Goal: Task Accomplishment & Management: Manage account settings

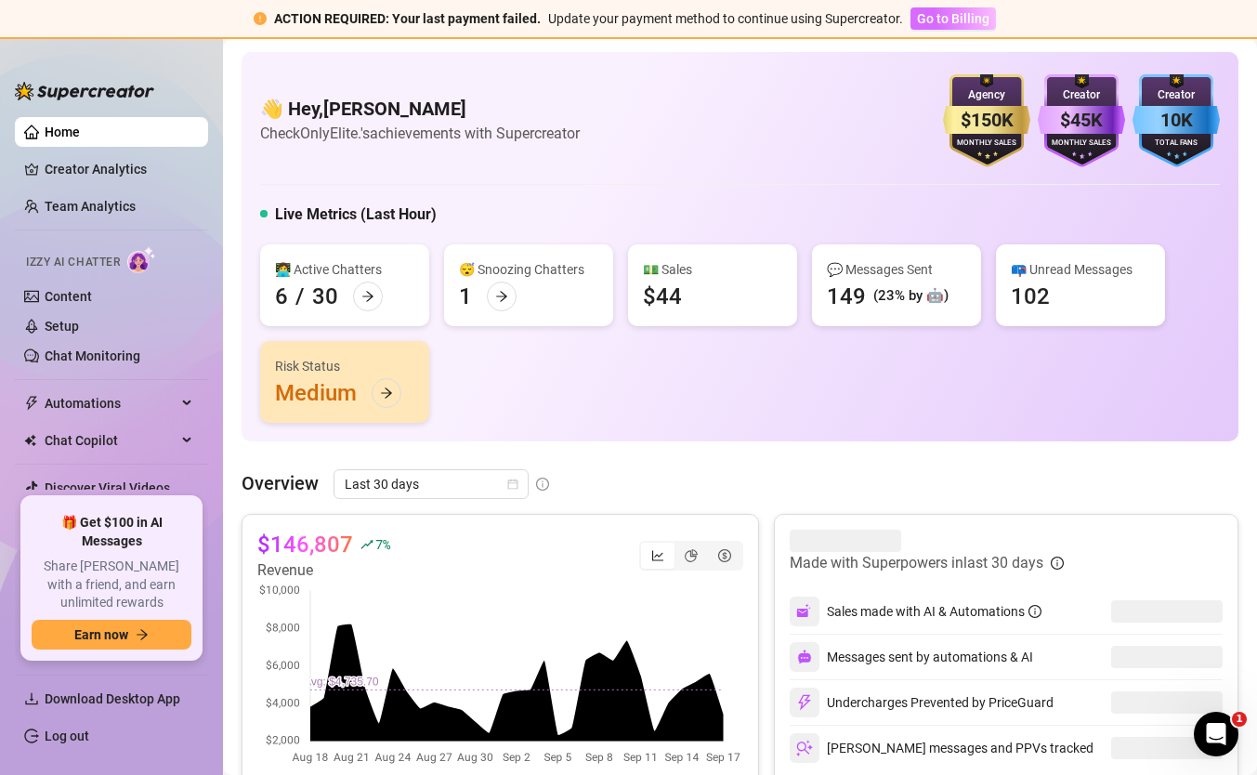
click at [932, 29] on button "Go to Billing" at bounding box center [952, 18] width 85 height 22
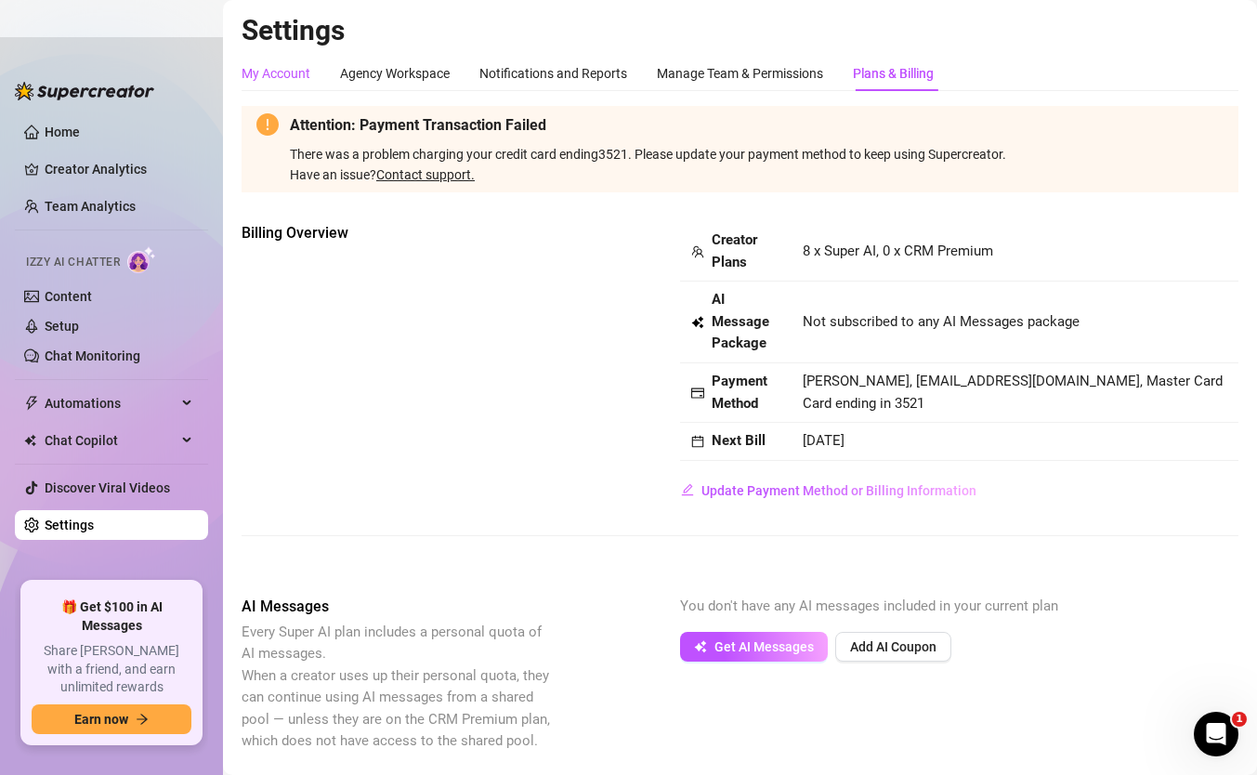
click at [250, 67] on div "My Account" at bounding box center [276, 73] width 69 height 20
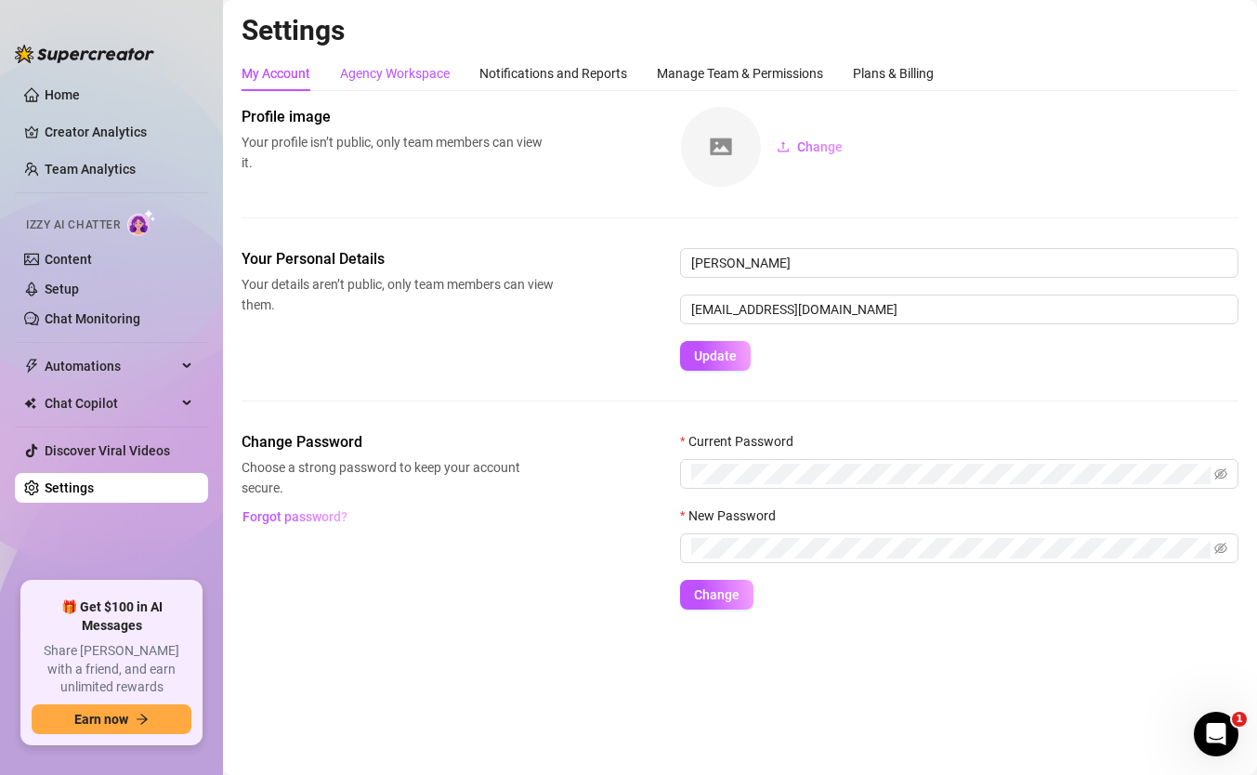
click at [397, 68] on div "Agency Workspace" at bounding box center [395, 73] width 110 height 20
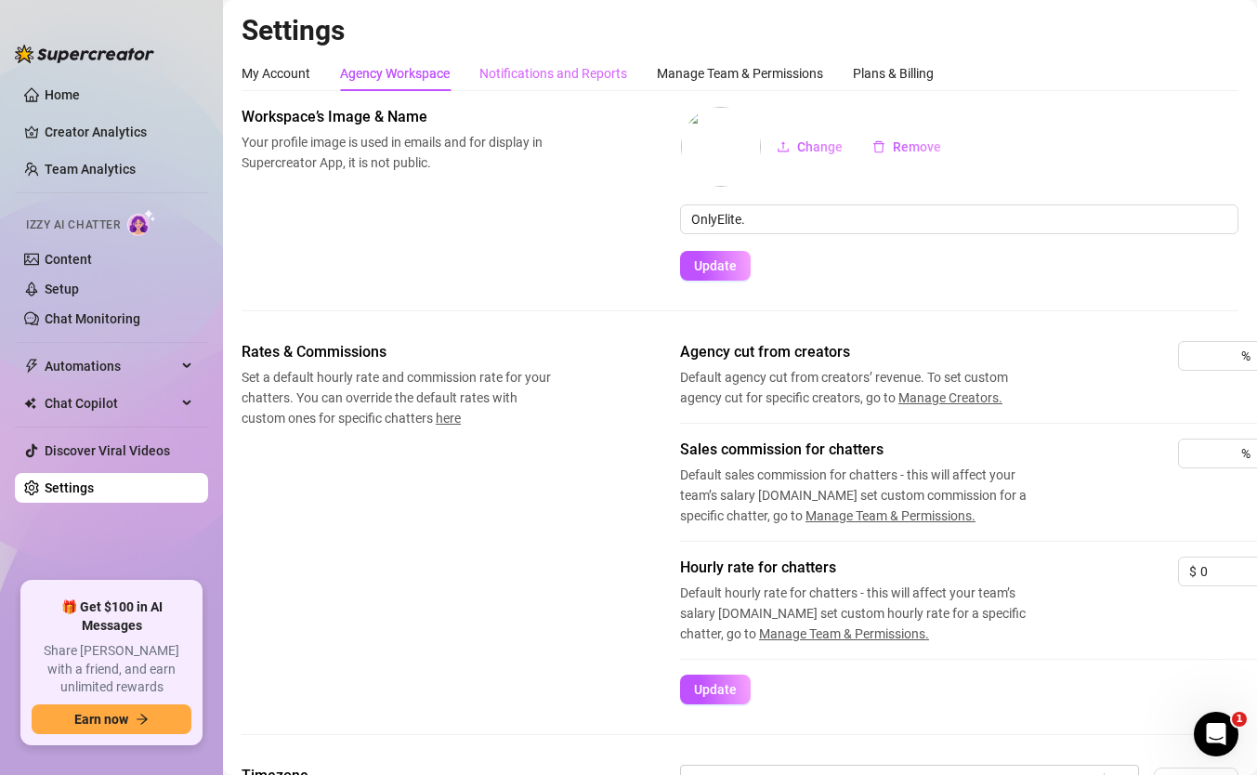
click at [509, 89] on div "Notifications and Reports" at bounding box center [553, 73] width 148 height 35
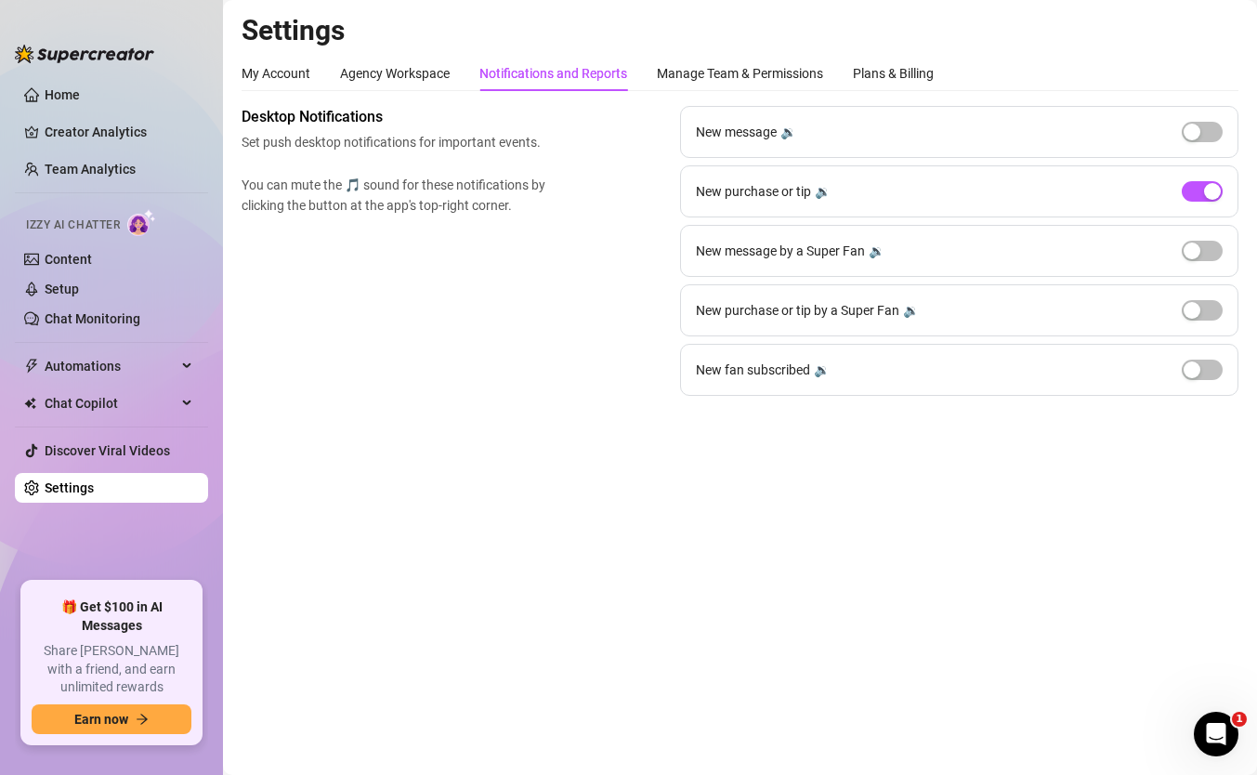
click at [648, 79] on div "My Account Agency Workspace Notifications and Reports Manage Team & Permissions…" at bounding box center [588, 73] width 692 height 35
click at [782, 75] on div "Manage Team & Permissions" at bounding box center [740, 73] width 166 height 20
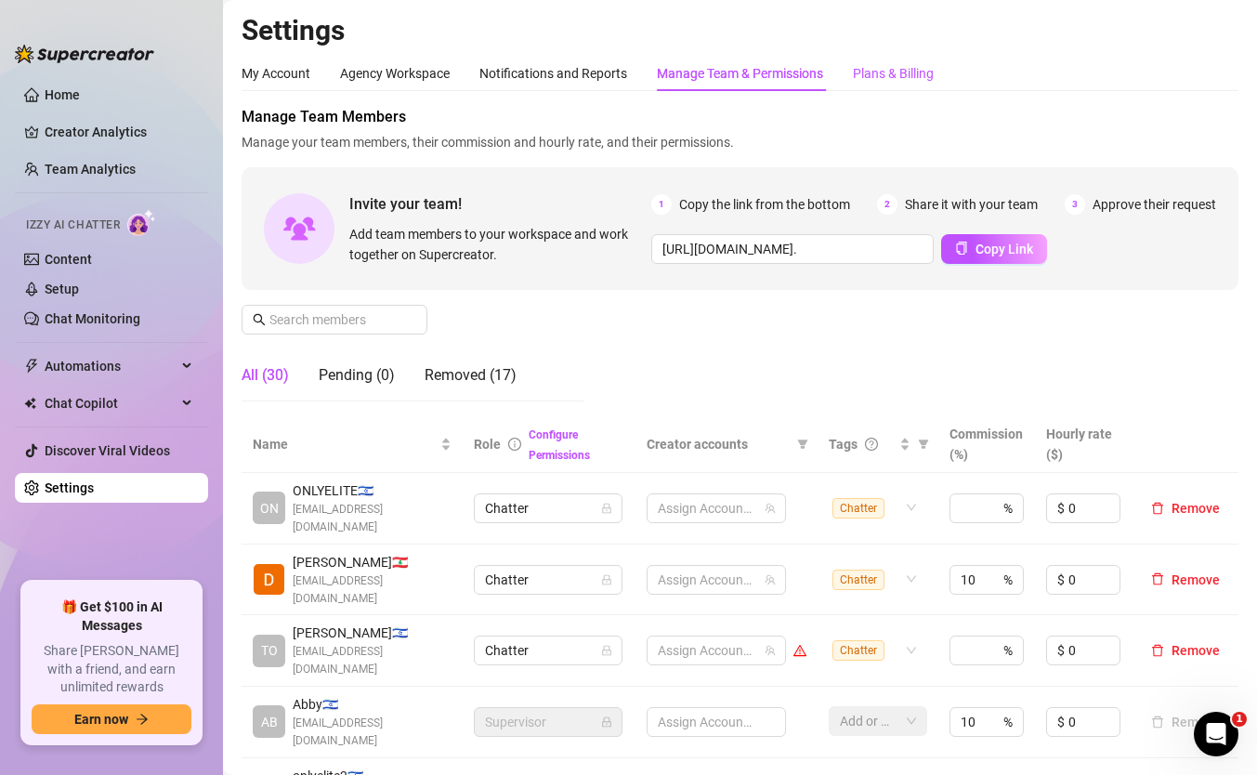
click at [899, 77] on div "Plans & Billing" at bounding box center [893, 73] width 81 height 20
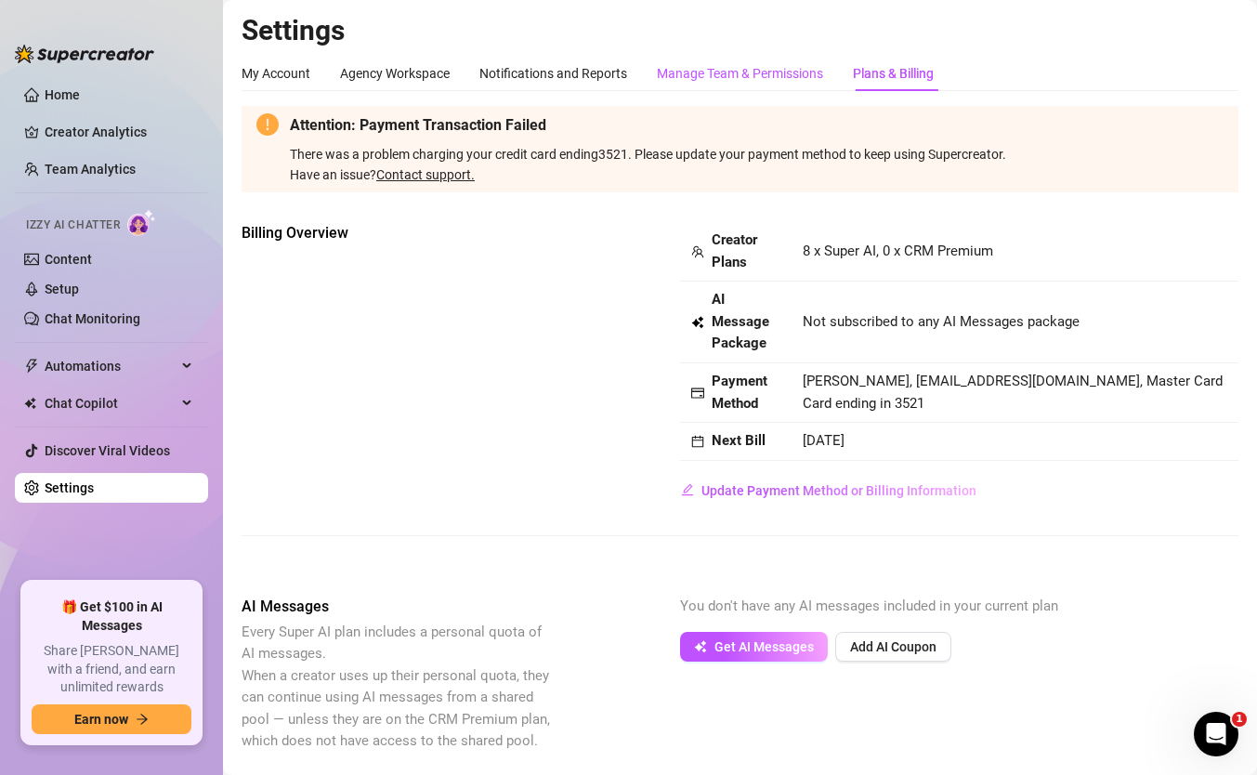
click at [797, 67] on div "Manage Team & Permissions" at bounding box center [740, 73] width 166 height 20
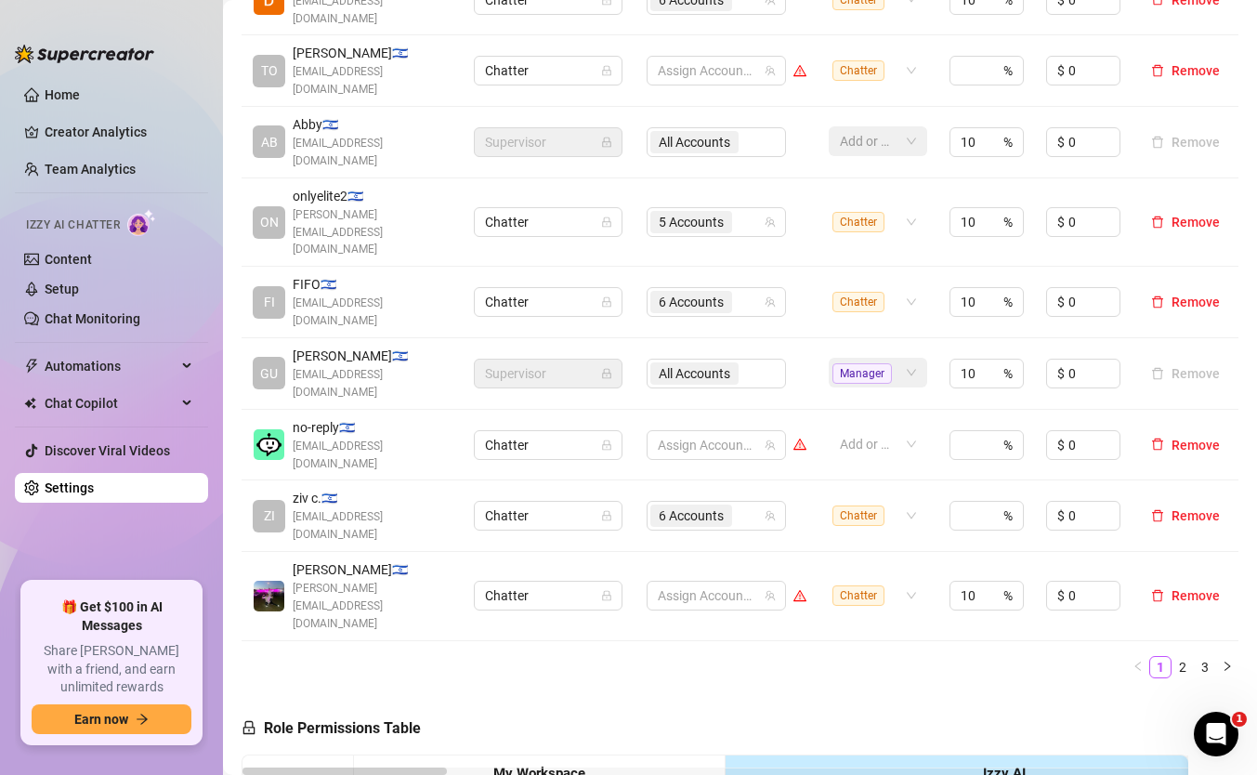
scroll to position [592, 0]
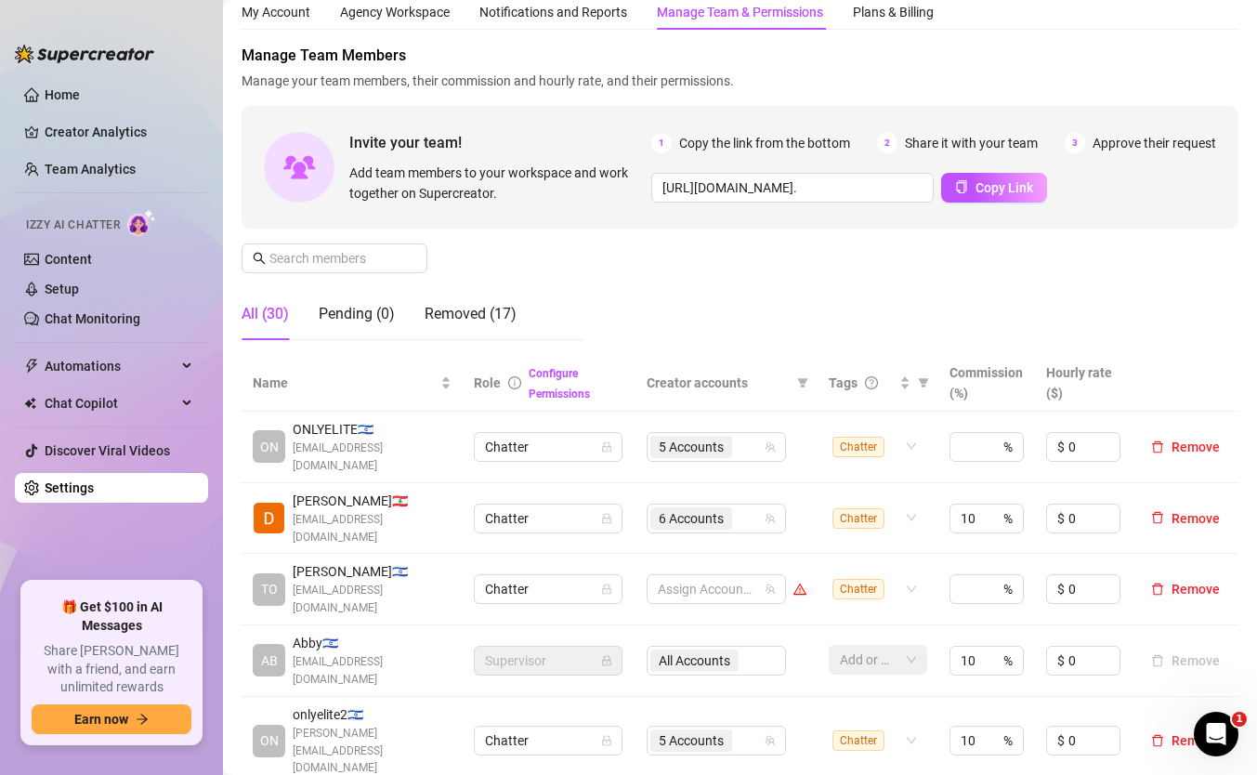
scroll to position [0, 0]
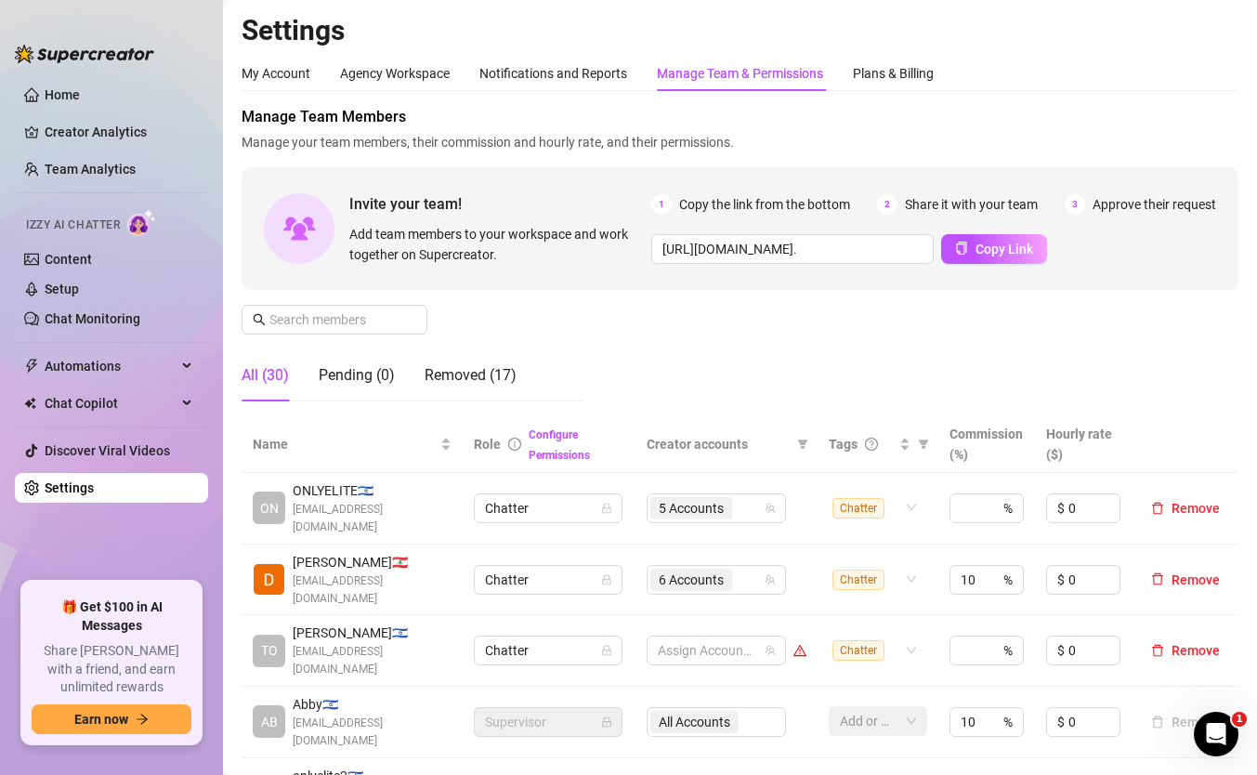
click at [887, 85] on div "Plans & Billing" at bounding box center [893, 73] width 81 height 35
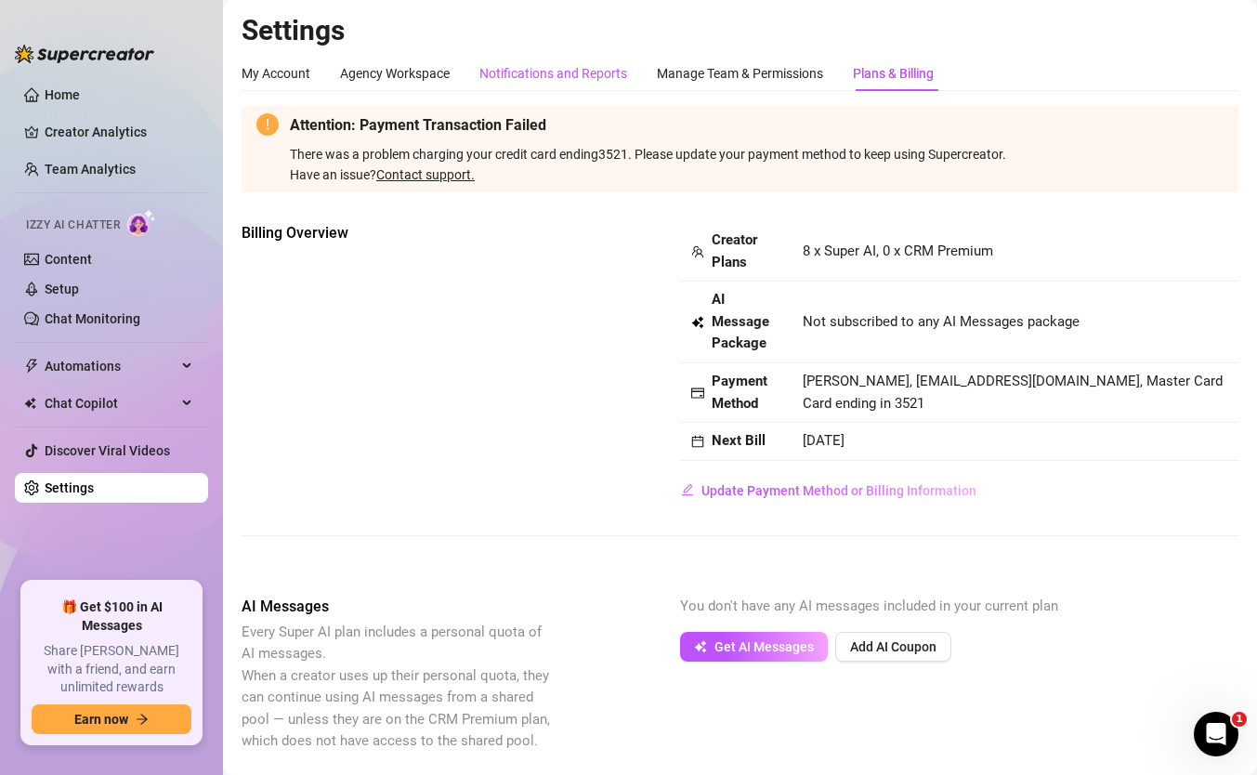
click at [605, 63] on div "Notifications and Reports" at bounding box center [553, 73] width 148 height 20
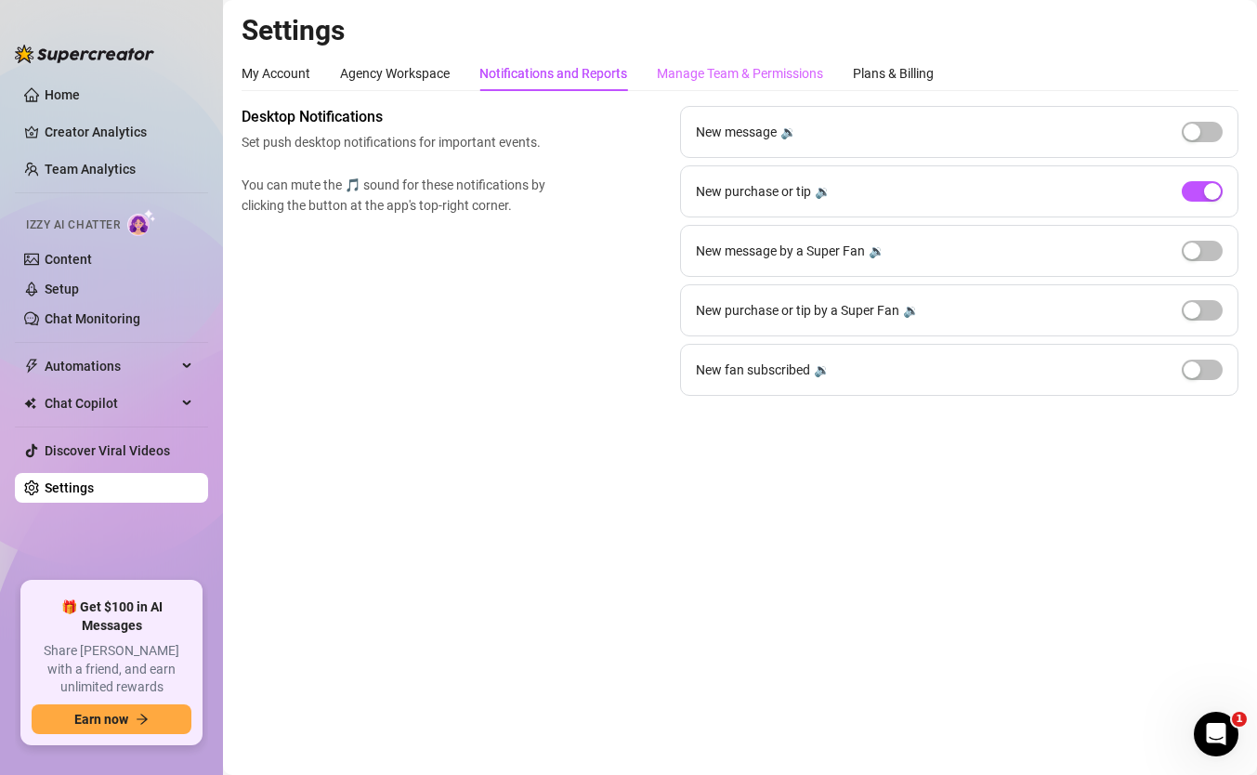
click at [769, 62] on div "Manage Team & Permissions" at bounding box center [740, 73] width 166 height 35
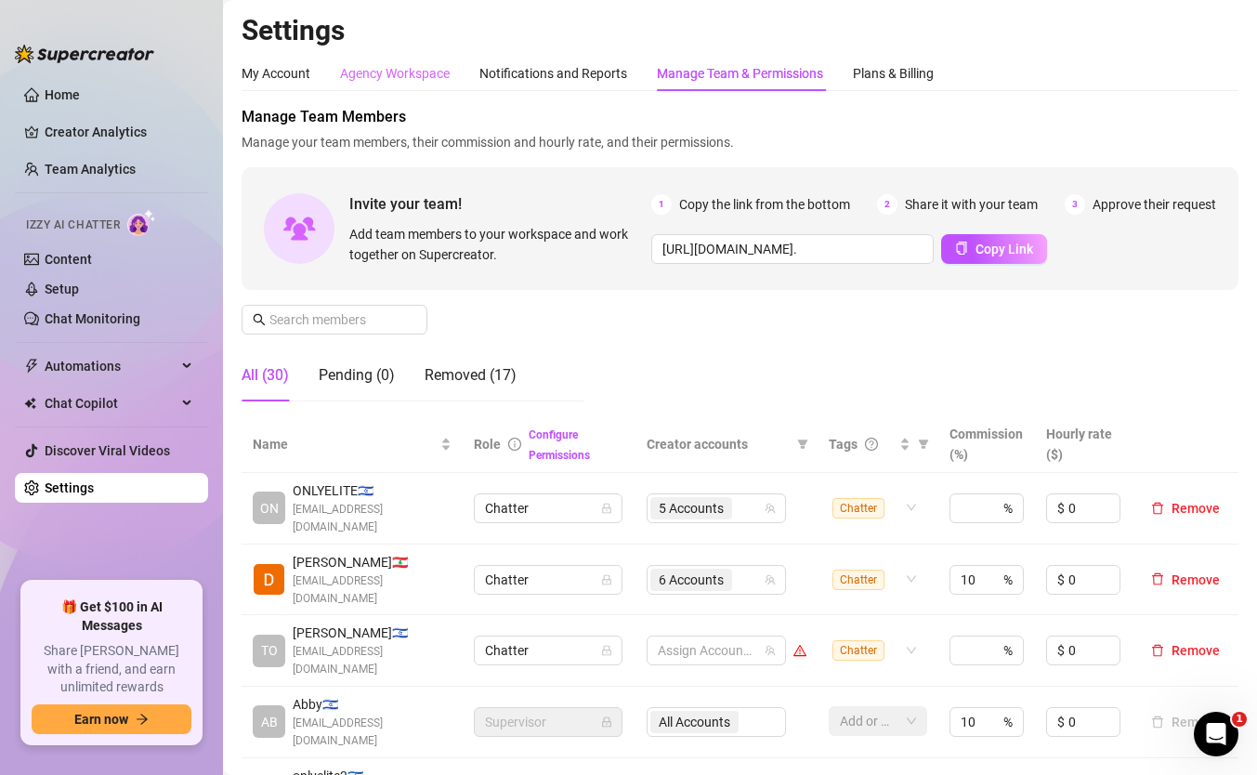
click at [368, 87] on div "Agency Workspace" at bounding box center [395, 73] width 110 height 35
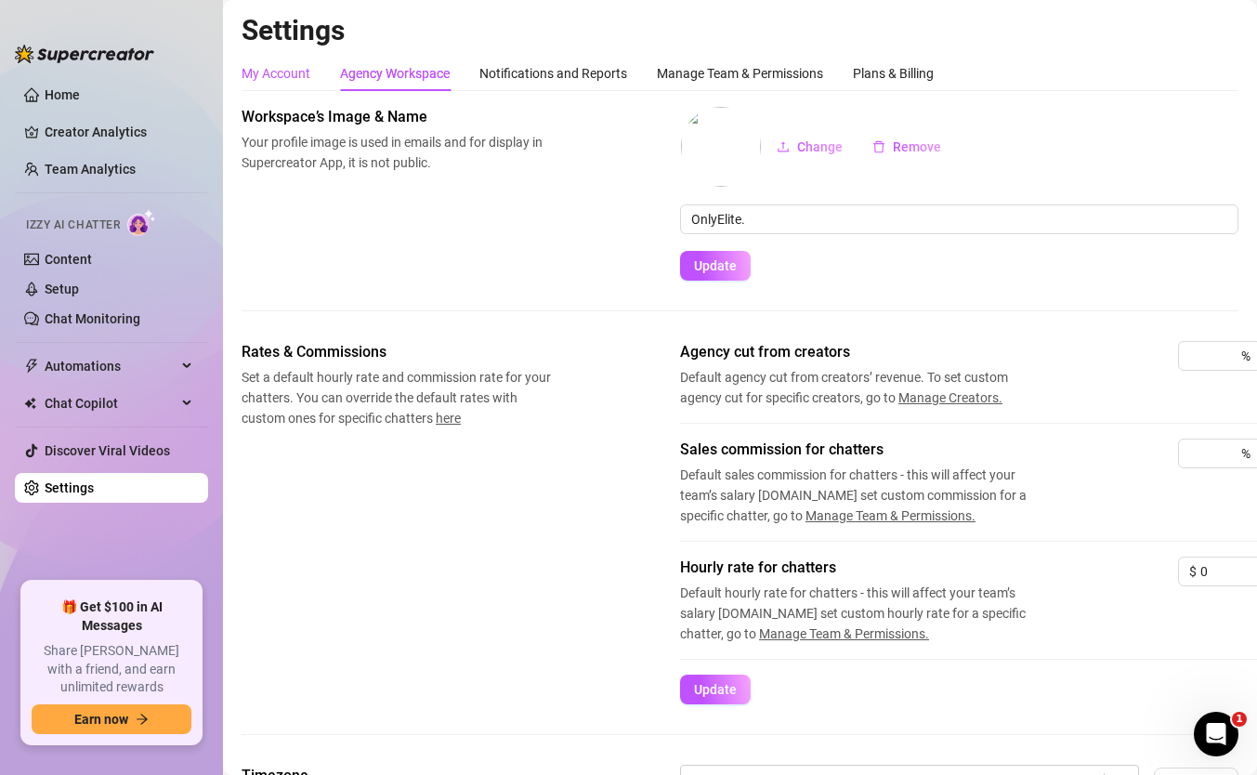
click at [275, 69] on div "My Account" at bounding box center [276, 73] width 69 height 20
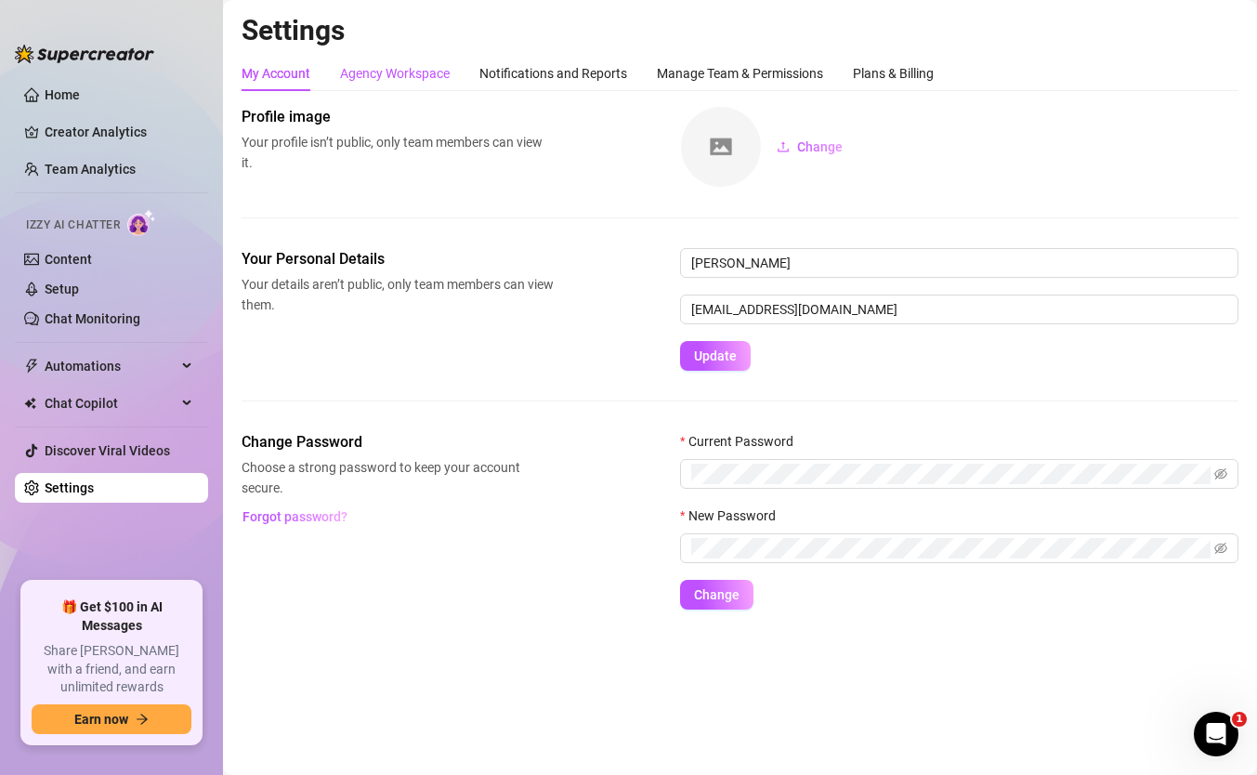
click at [446, 80] on div "Agency Workspace" at bounding box center [395, 73] width 110 height 20
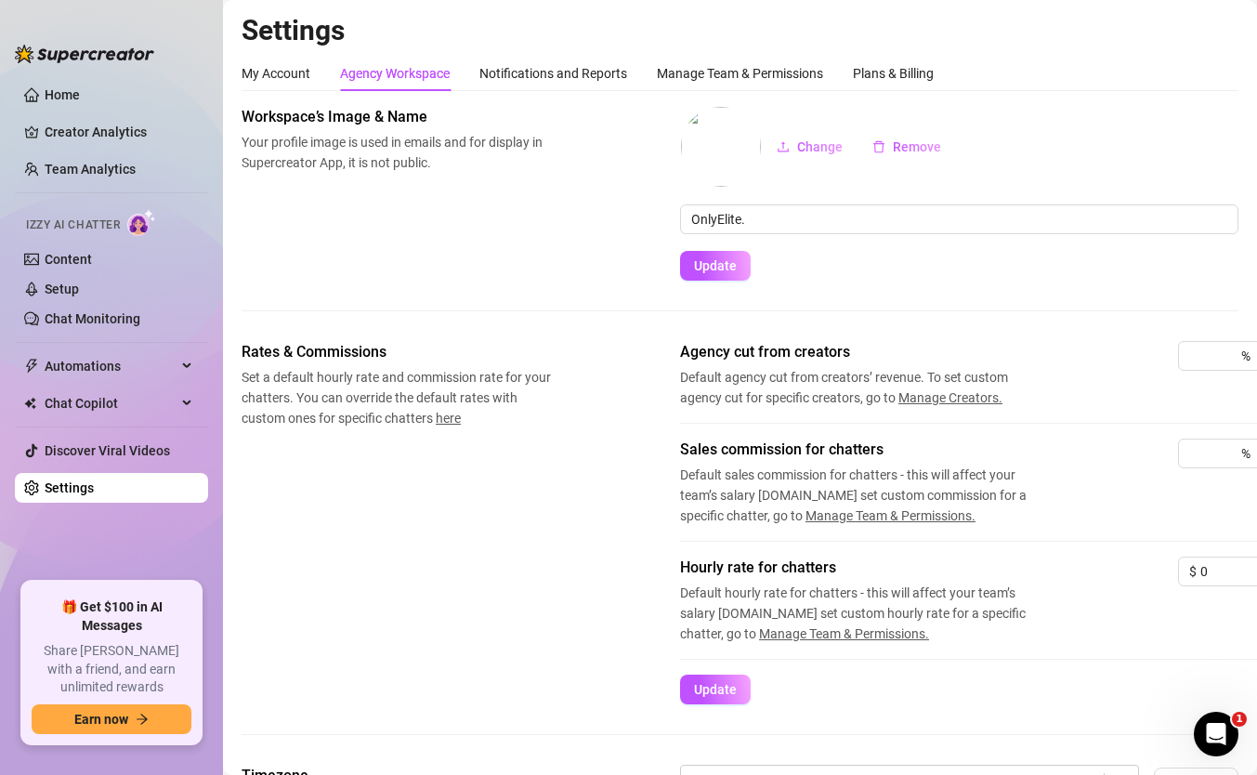
click at [544, 97] on div "My Account Agency Workspace Notifications and Reports Manage Team & Permissions…" at bounding box center [740, 736] width 997 height 1361
click at [544, 84] on div "Notifications and Reports" at bounding box center [553, 73] width 148 height 35
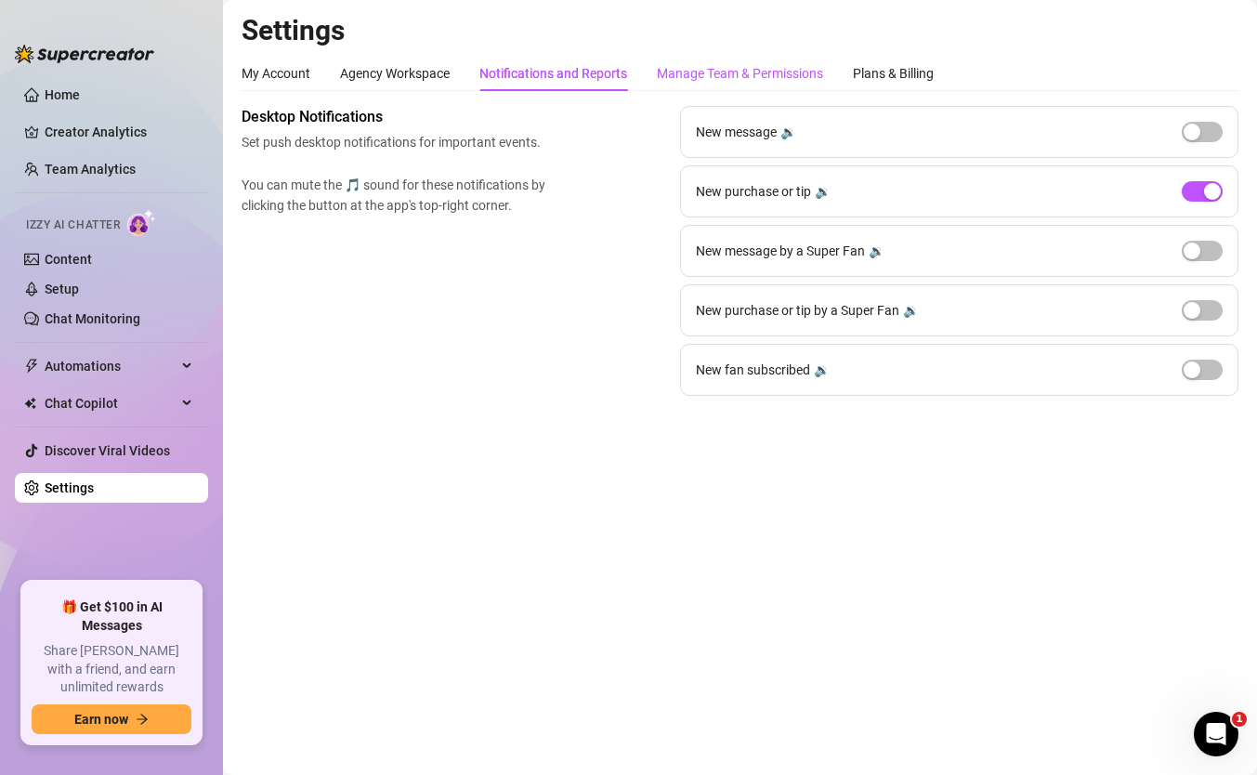
click at [673, 77] on div "Manage Team & Permissions" at bounding box center [740, 73] width 166 height 20
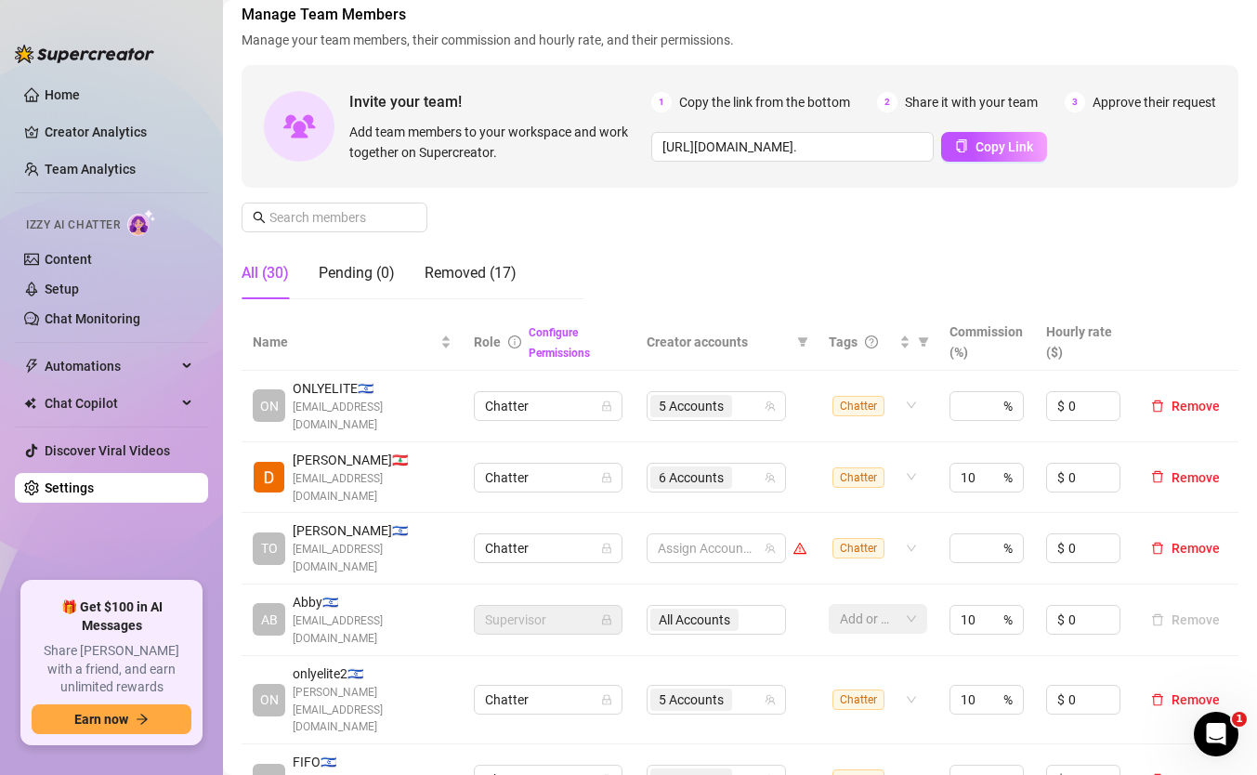
scroll to position [104, 0]
click at [469, 321] on th "Role Configure Permissions" at bounding box center [549, 340] width 172 height 57
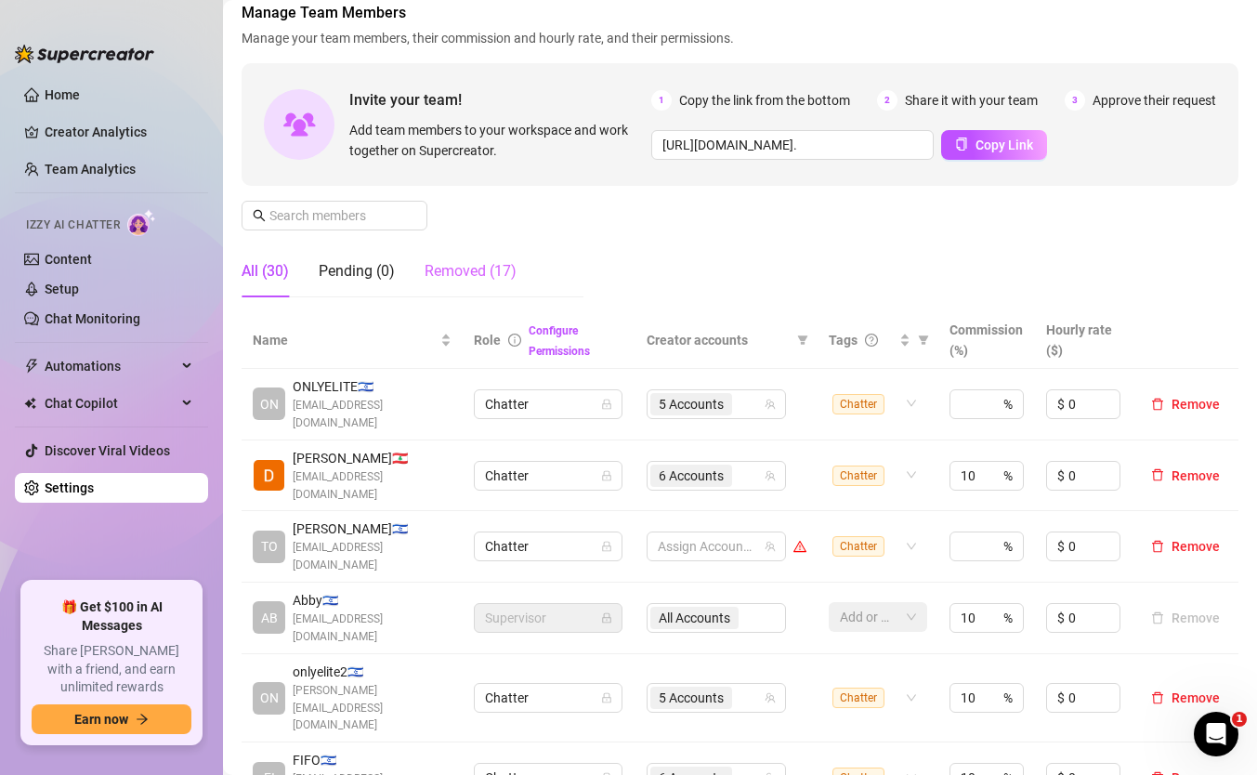
click at [469, 286] on div "Removed (17)" at bounding box center [471, 271] width 92 height 52
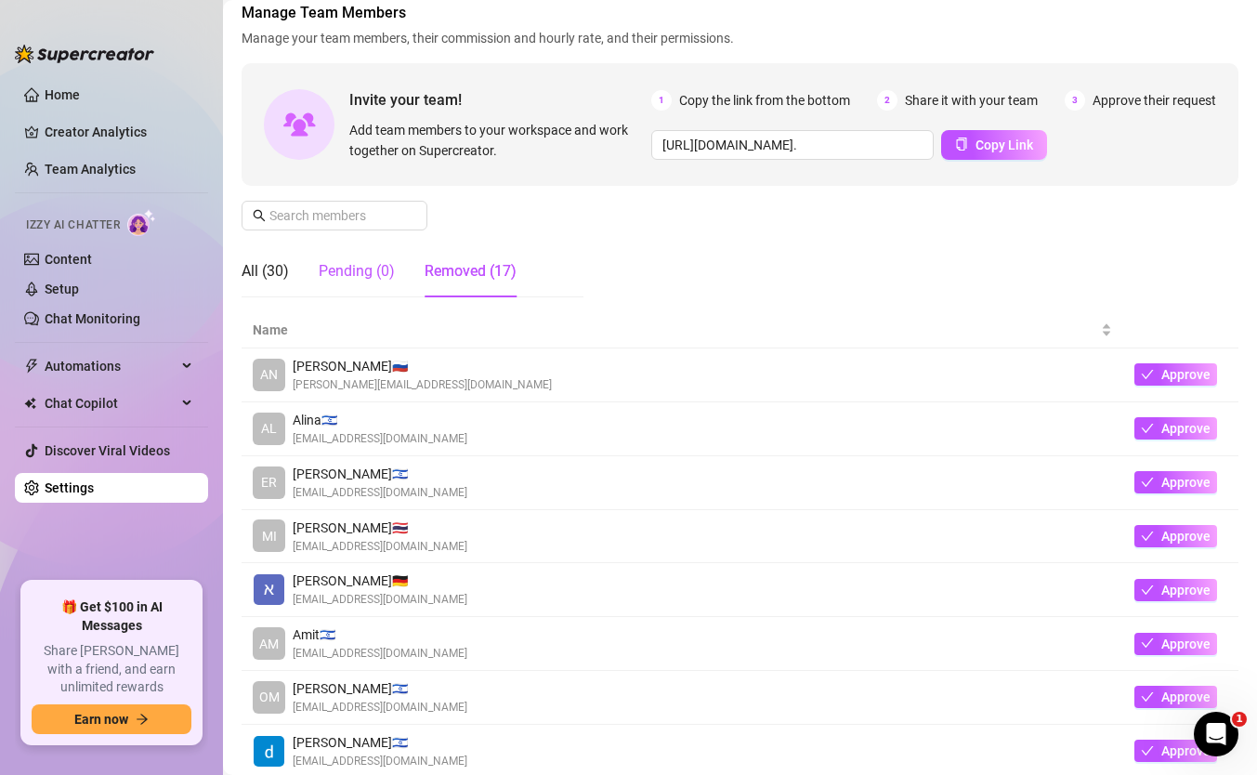
click at [323, 278] on div "Pending (0)" at bounding box center [357, 271] width 76 height 22
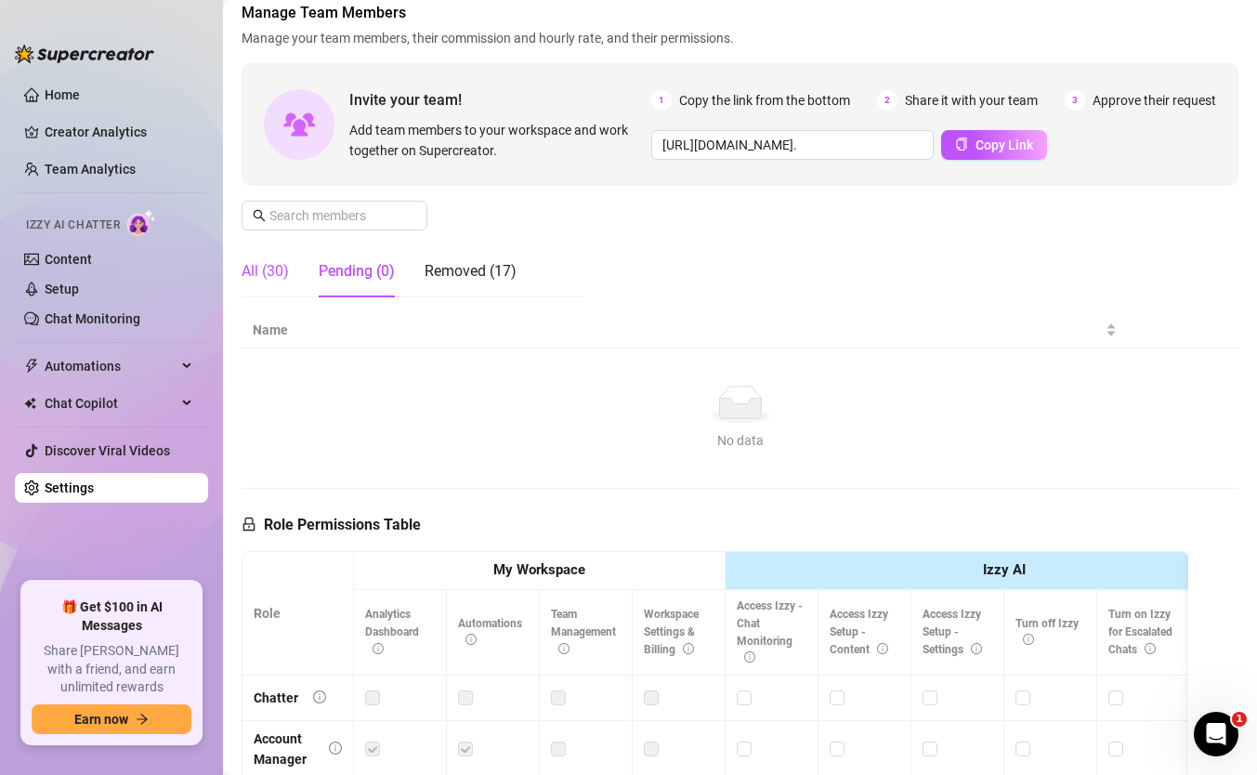
click at [249, 269] on div "All (30)" at bounding box center [265, 271] width 47 height 22
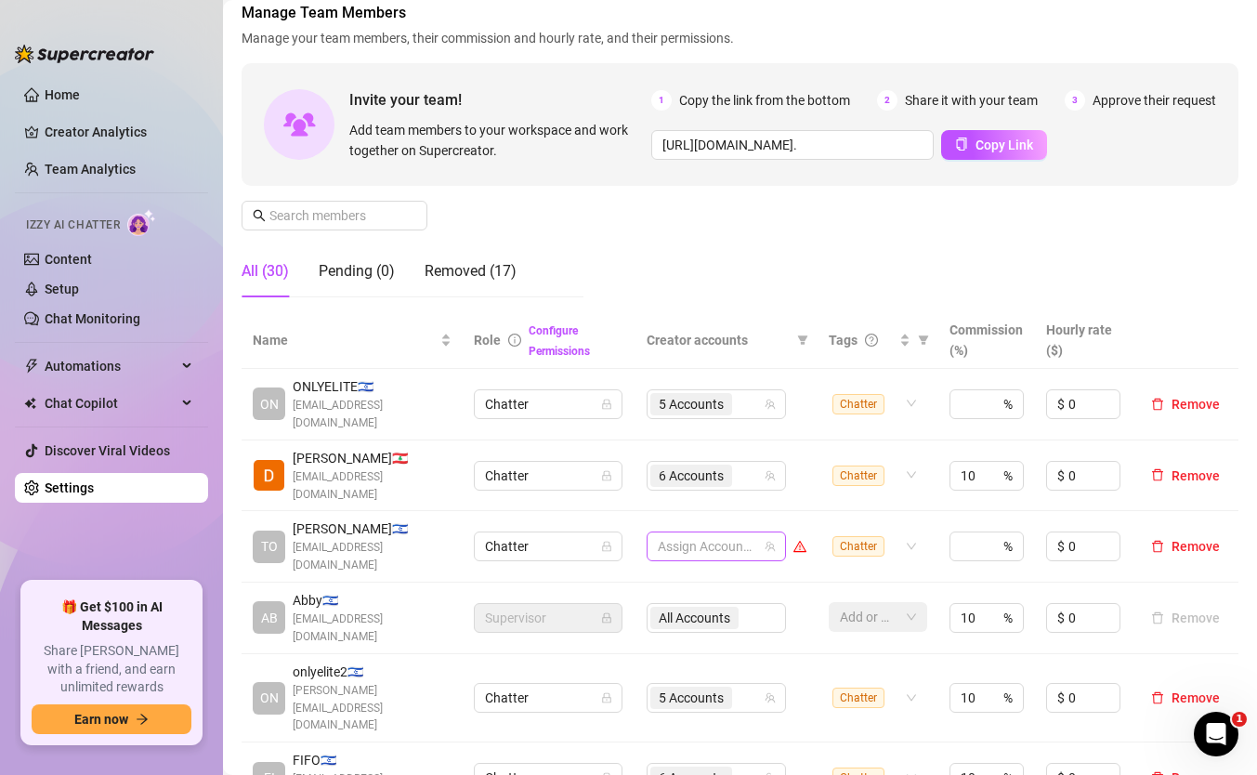
click at [687, 533] on div at bounding box center [706, 546] width 112 height 26
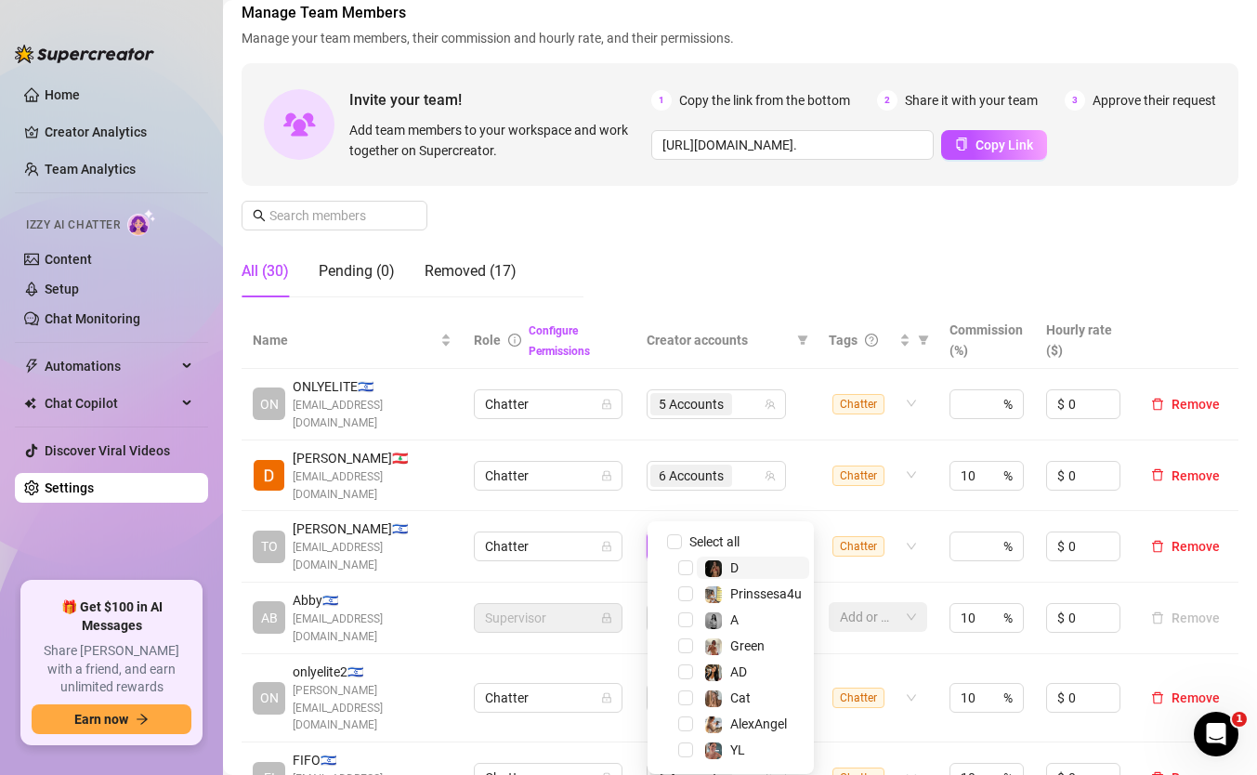
click at [785, 225] on div "Manage Team Members Manage your team members, their commission and hourly rate,…" at bounding box center [740, 157] width 997 height 310
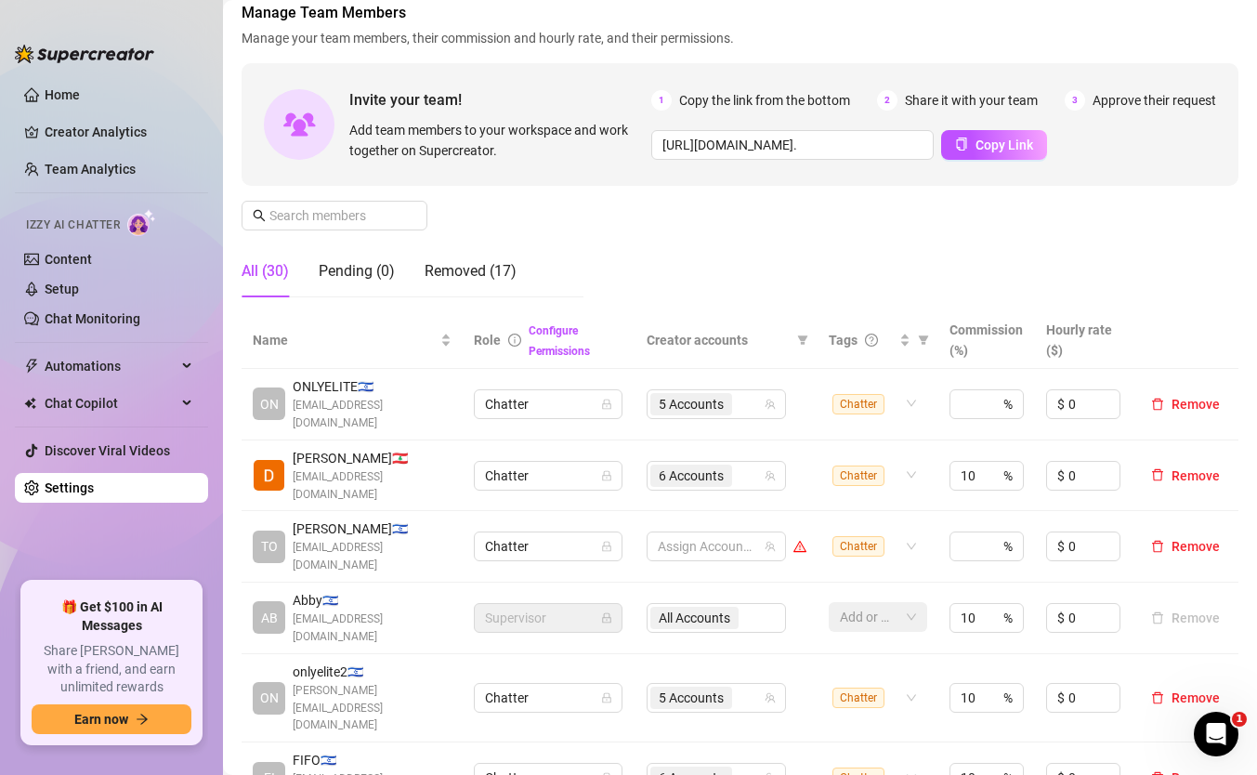
click at [595, 347] on div "Configure Permissions" at bounding box center [576, 340] width 95 height 41
click at [512, 281] on div "Removed (17)" at bounding box center [471, 271] width 92 height 22
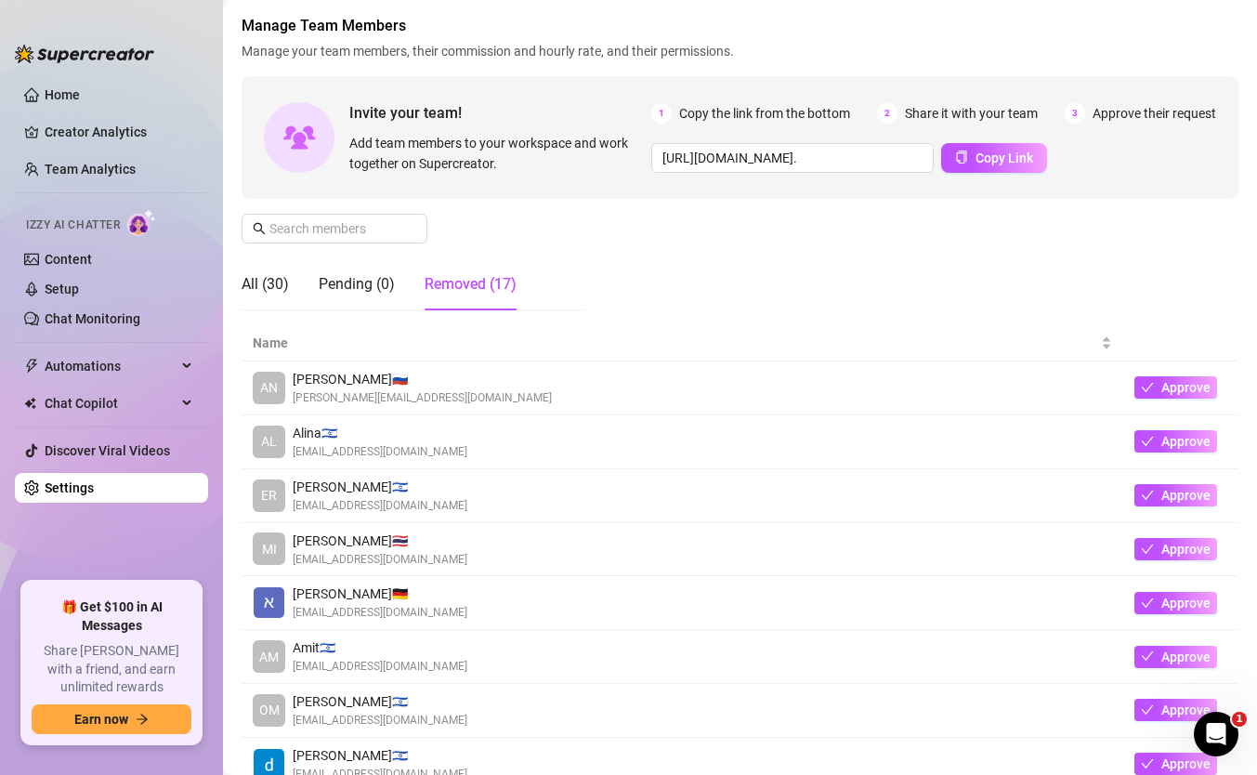
scroll to position [80, 0]
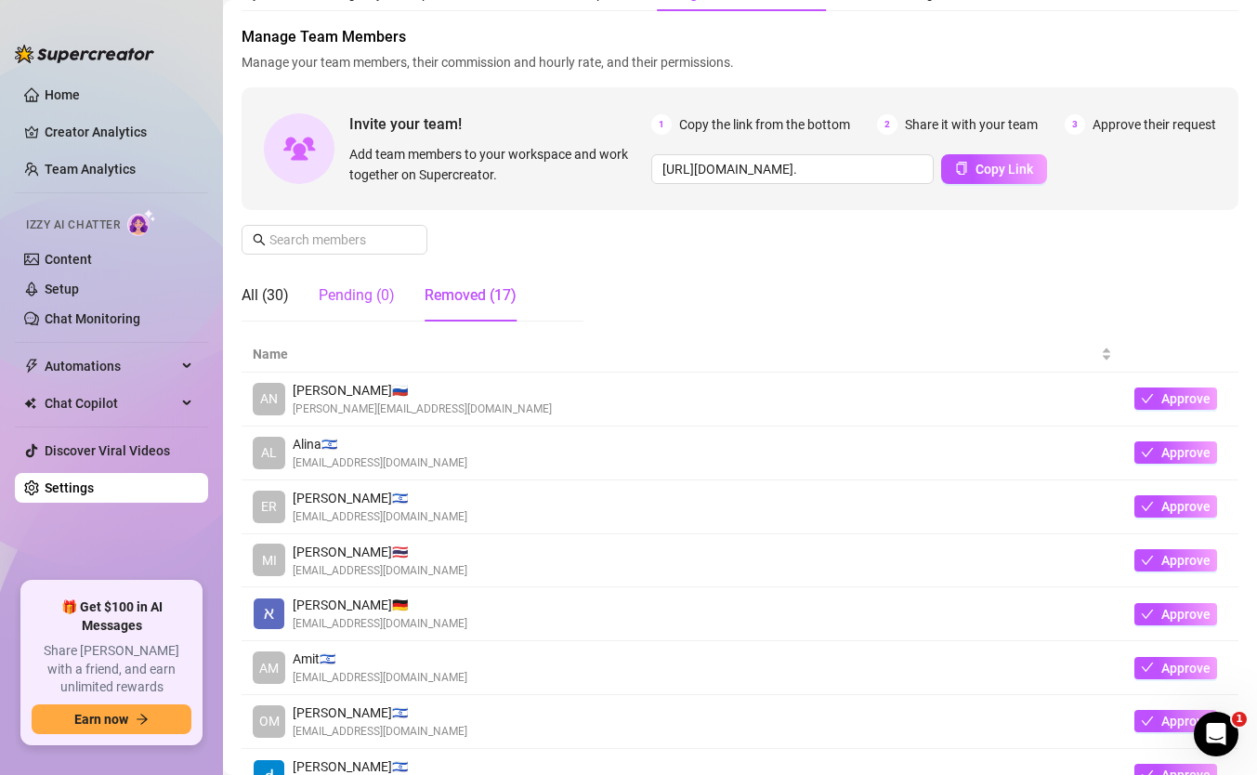
click at [333, 290] on div "Pending (0)" at bounding box center [357, 295] width 76 height 22
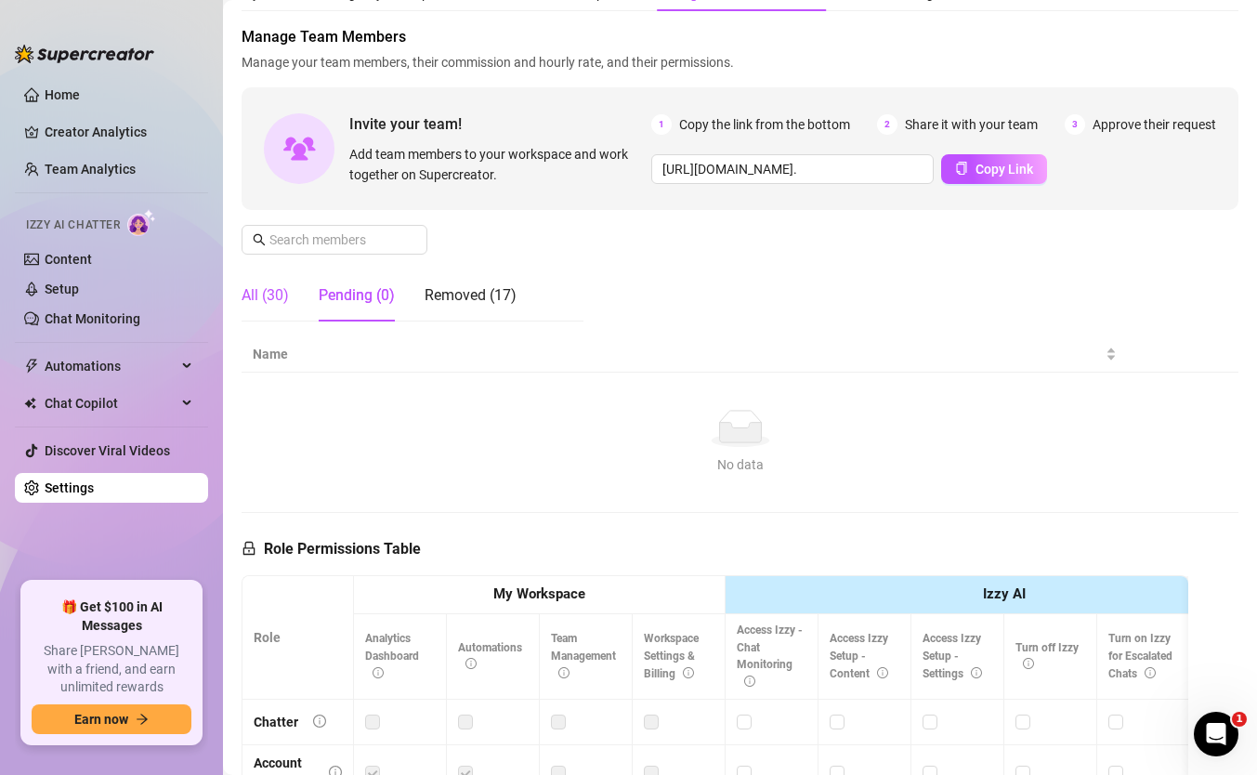
click at [282, 287] on div "All (30)" at bounding box center [265, 295] width 47 height 22
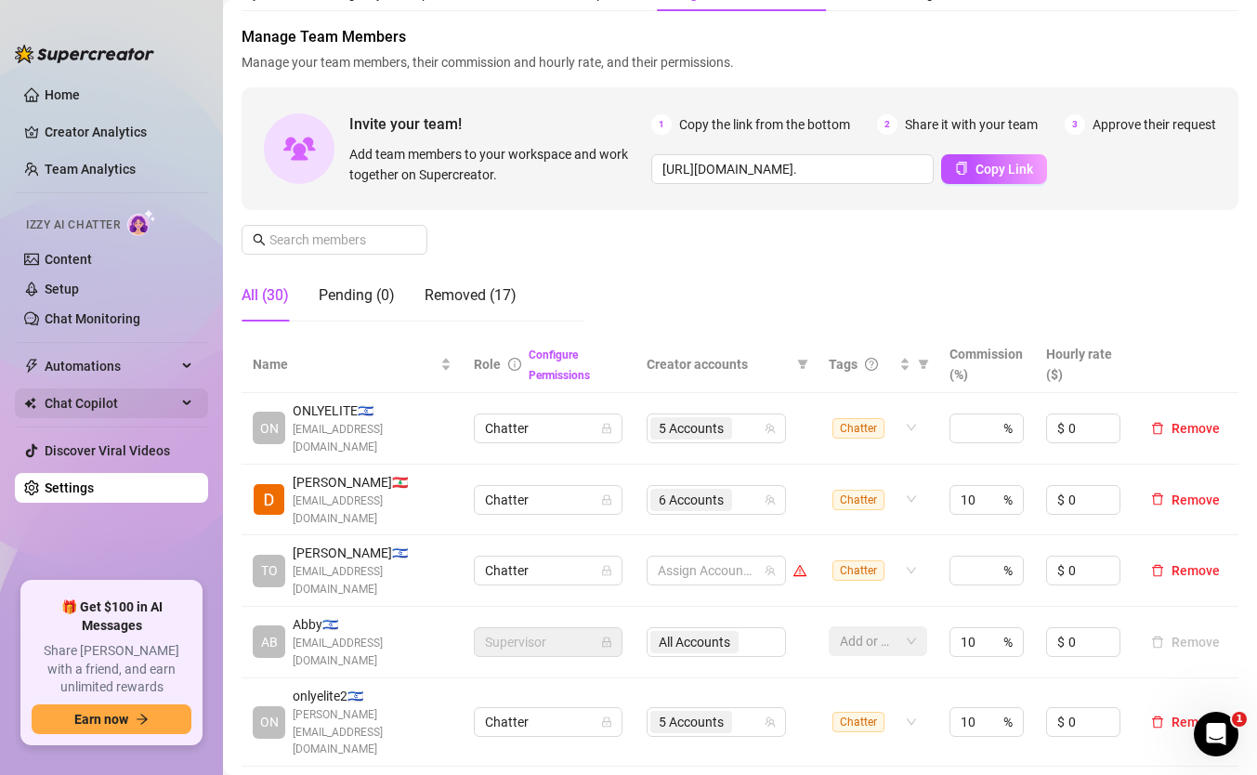
click at [102, 413] on span "Chat Copilot" at bounding box center [111, 403] width 132 height 30
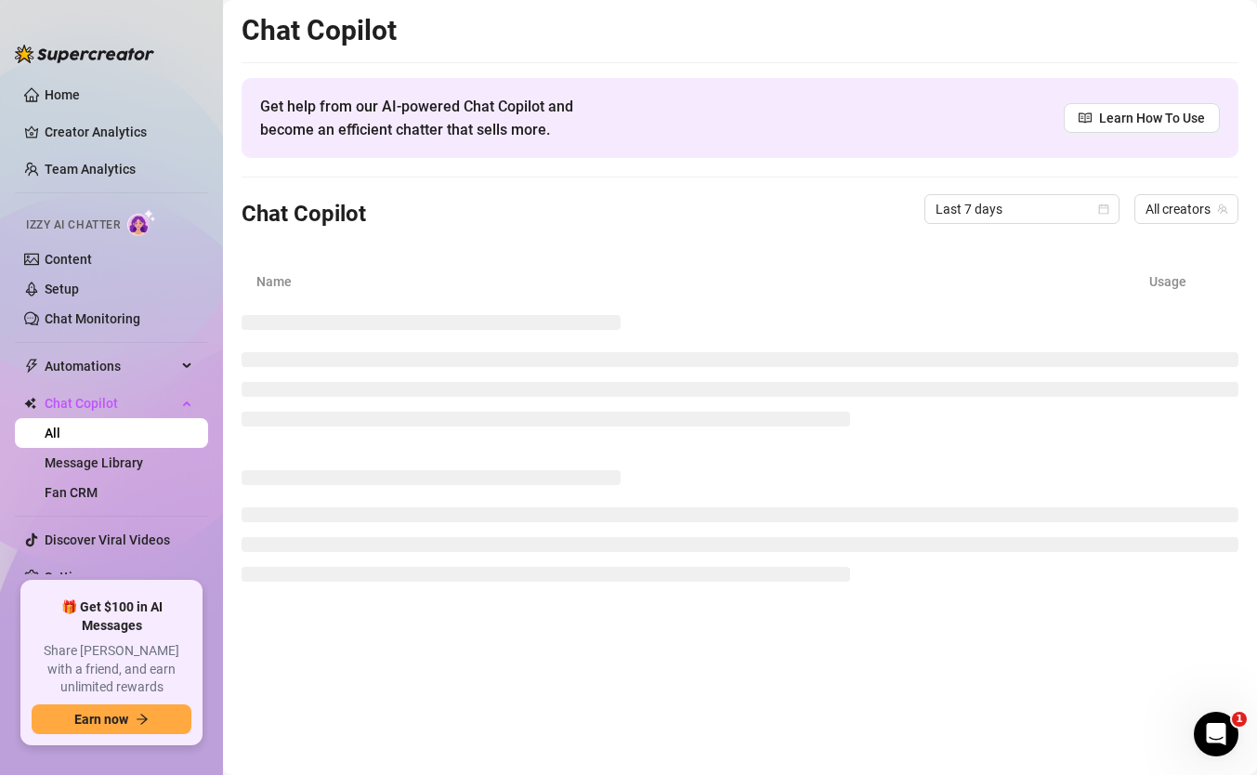
scroll to position [7, 0]
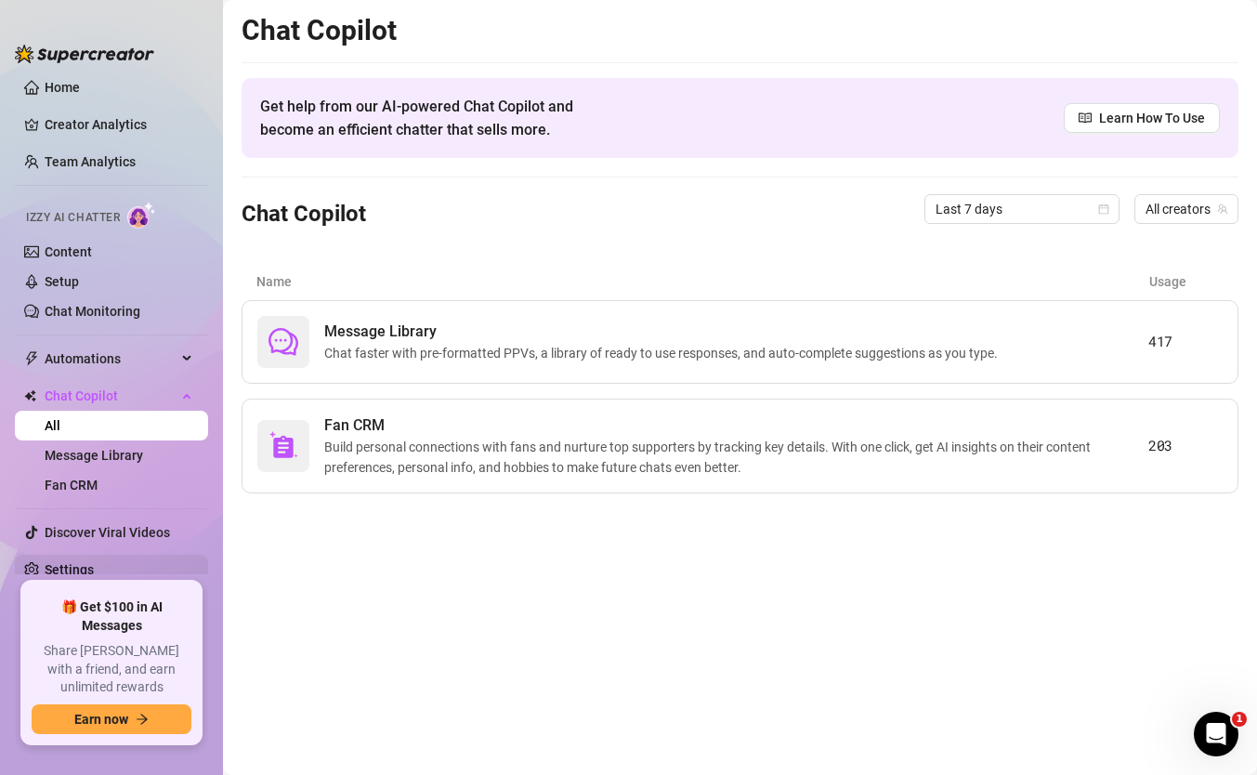
click at [72, 562] on link "Settings" at bounding box center [69, 569] width 49 height 15
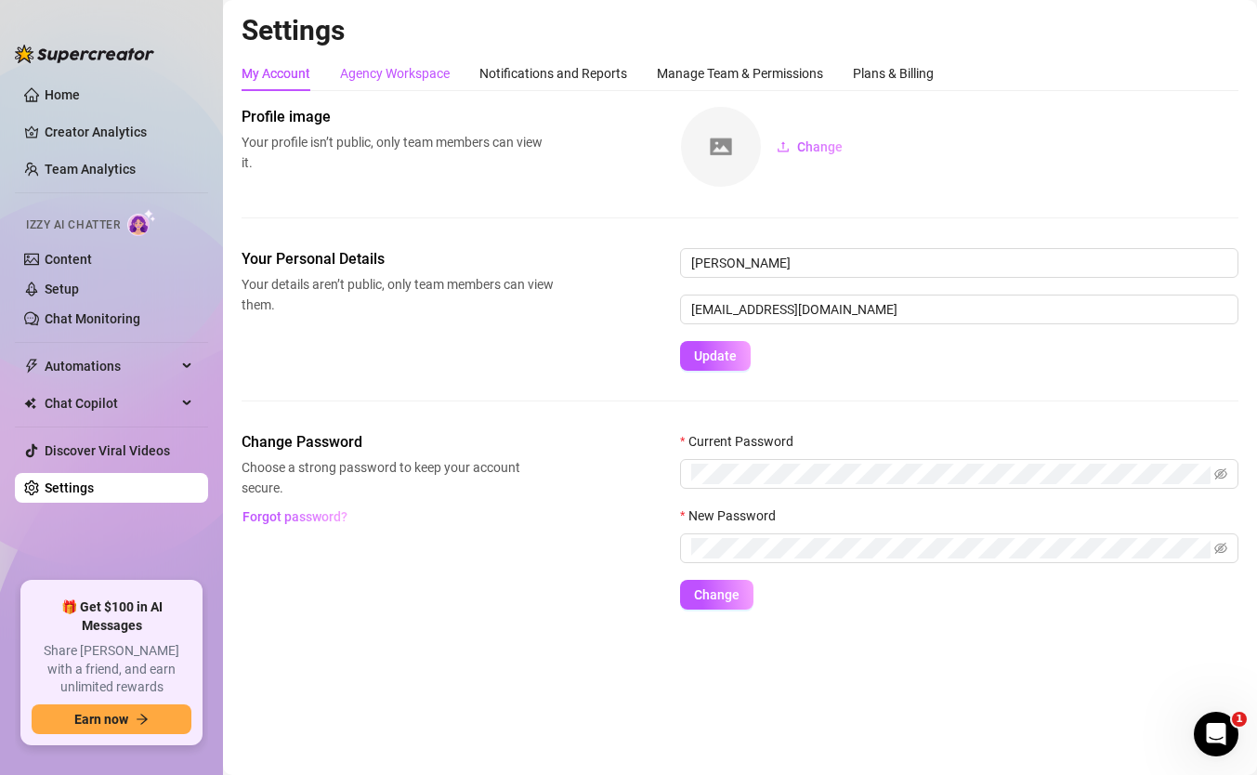
click at [415, 65] on div "Agency Workspace" at bounding box center [395, 73] width 110 height 20
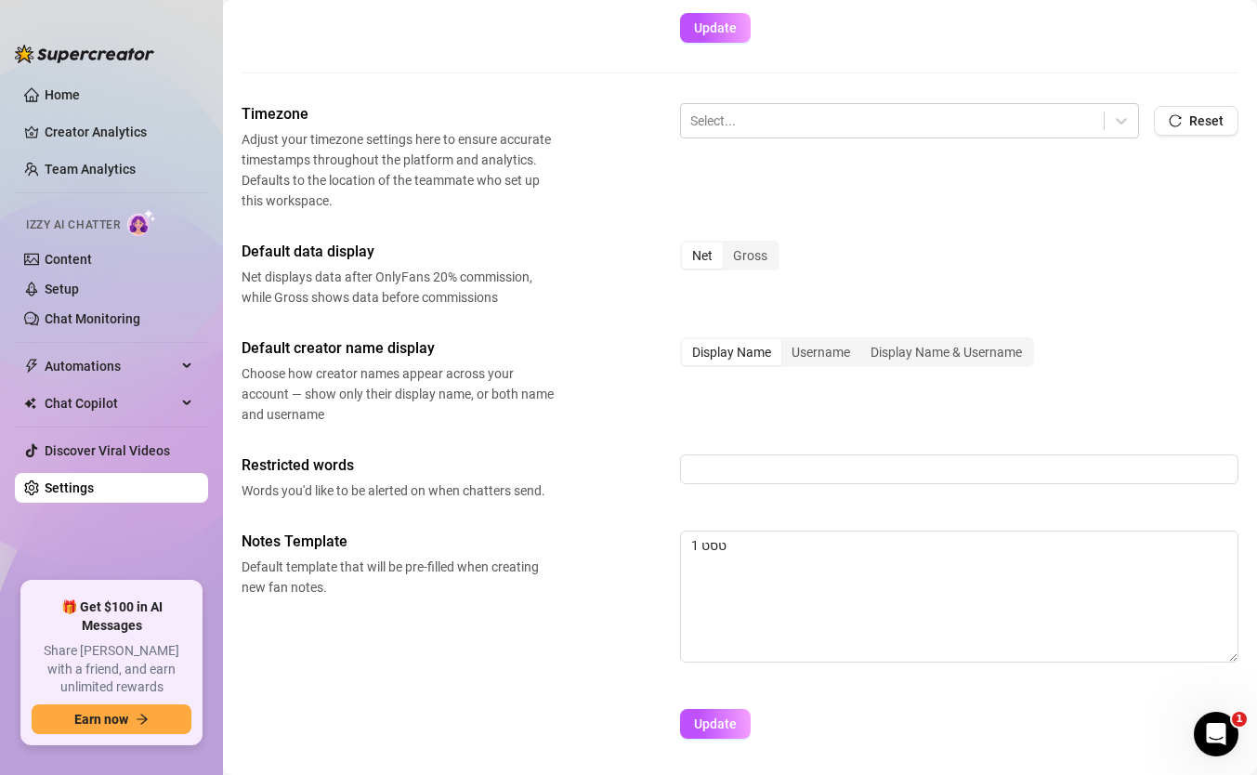
scroll to position [720, 0]
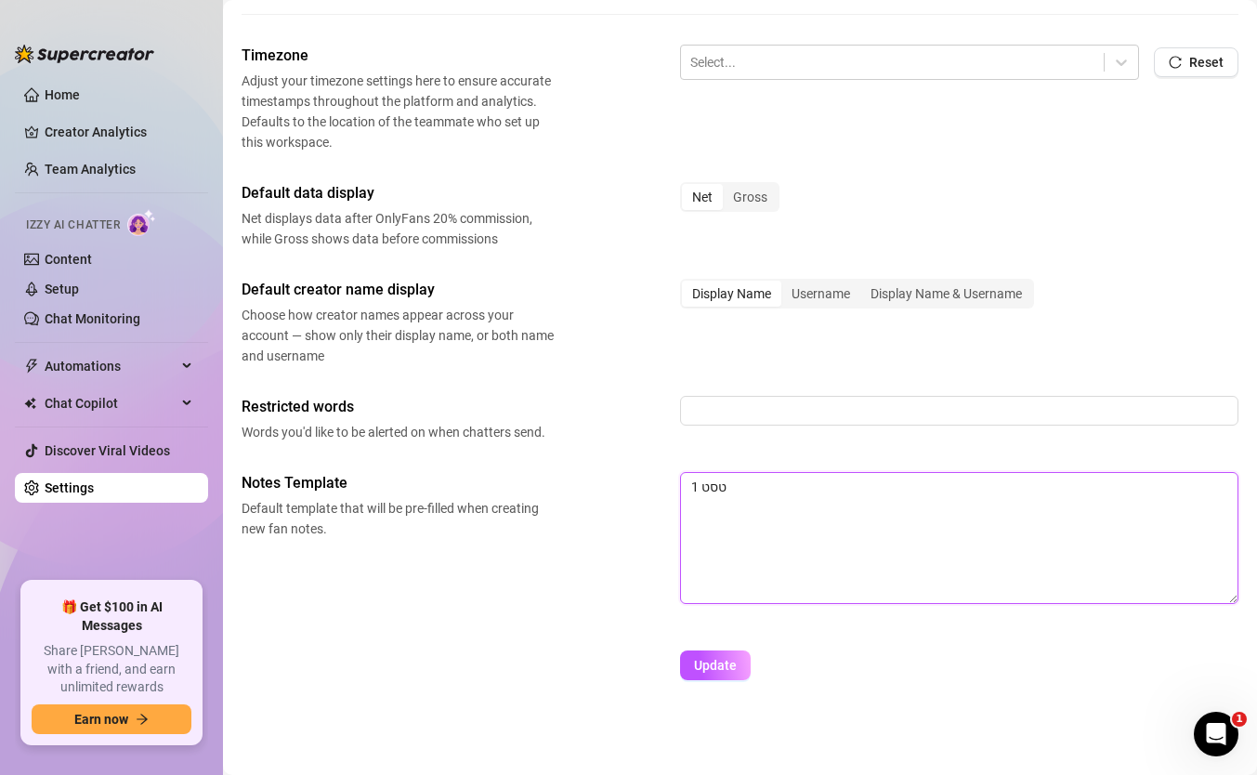
click at [766, 495] on textarea "טסט 1" at bounding box center [959, 538] width 558 height 132
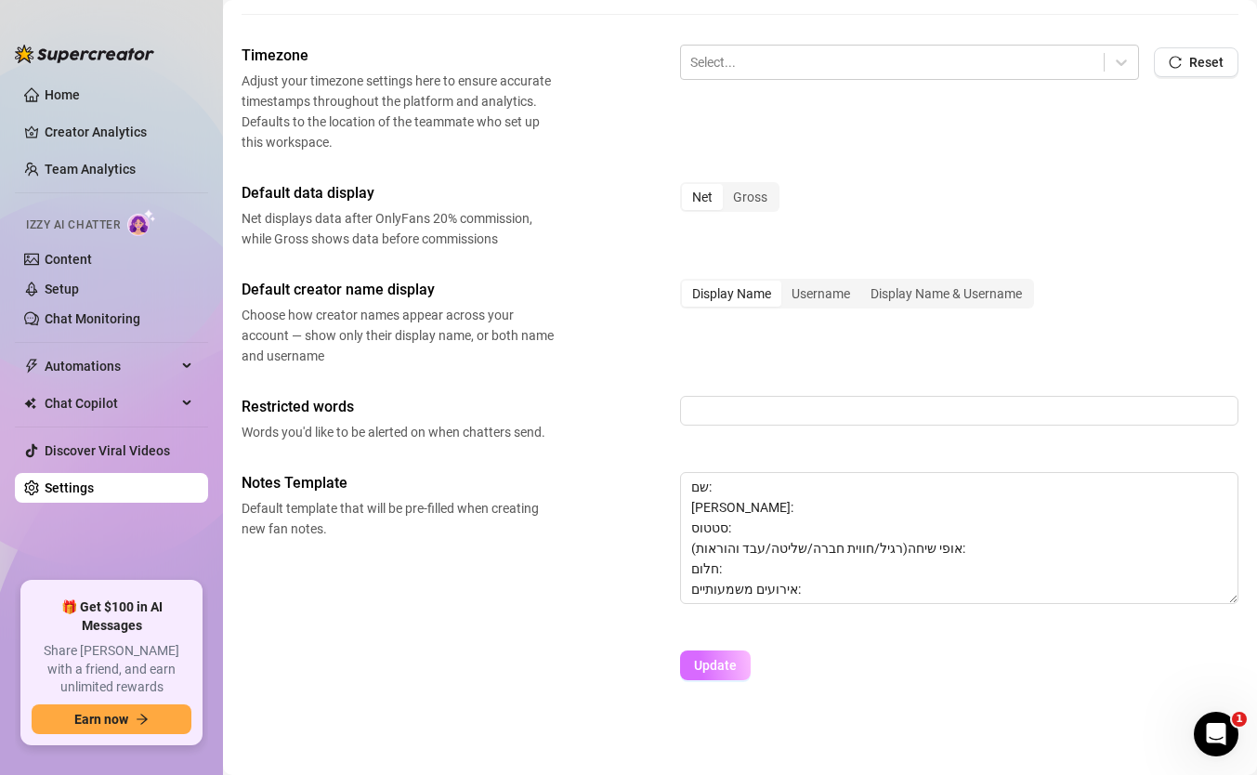
click at [724, 658] on span "Update" at bounding box center [715, 665] width 43 height 15
click at [721, 568] on textarea "שם: [PERSON_NAME]: סטטוס: אופי שיחה(רגיל/חווית חברה/שליטה/עבד והוראות): חלום: א…" at bounding box center [959, 538] width 558 height 132
click at [831, 596] on textarea "שם: [PERSON_NAME]: סטטוס: אופי שיחה(רגיל/חווית חברה/שליטה/עבד והוראות): חלום(סר…" at bounding box center [959, 538] width 558 height 132
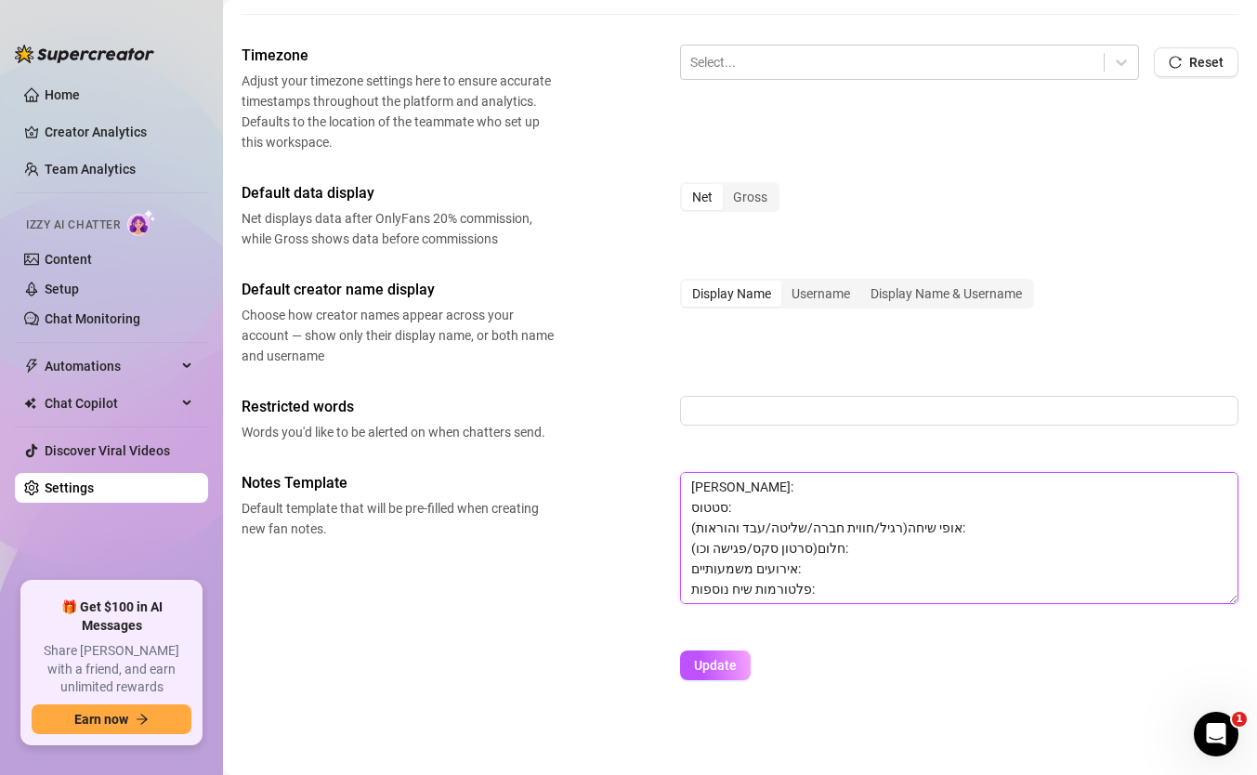
click at [788, 593] on textarea "שם: [PERSON_NAME]: סטטוס: אופי שיחה(רגיל/חווית חברה/שליטה/עבד והוראות): חלום(סר…" at bounding box center [959, 538] width 558 height 132
click at [897, 590] on textarea "שם: [PERSON_NAME]: סטטוס: אופי שיחה(רגיל/חווית חברה/שליטה/עבד והוראות): חלום(סר…" at bounding box center [959, 538] width 558 height 132
click at [727, 659] on span "Update" at bounding box center [715, 665] width 43 height 15
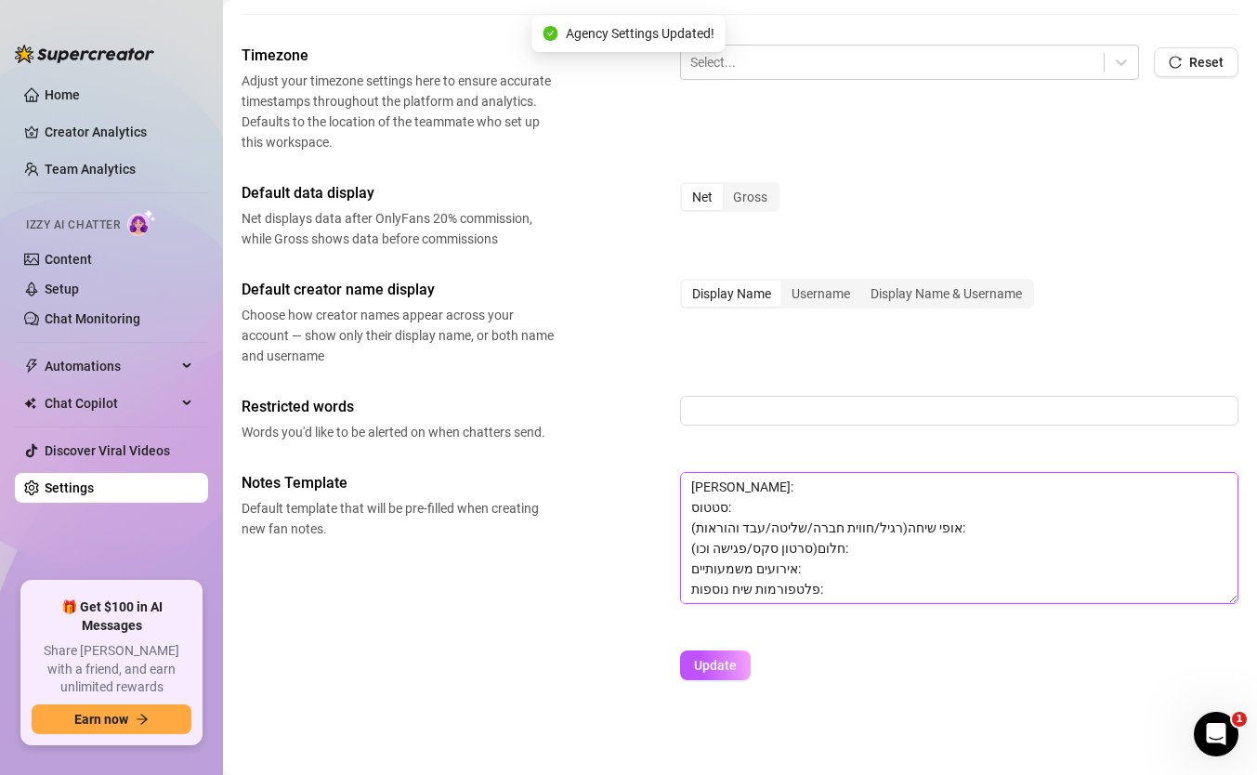
click at [842, 581] on textarea "שם: [PERSON_NAME]: סטטוס: אופי שיחה(רגיל/חווית חברה/שליטה/עבד והוראות): חלום(סר…" at bounding box center [959, 538] width 558 height 132
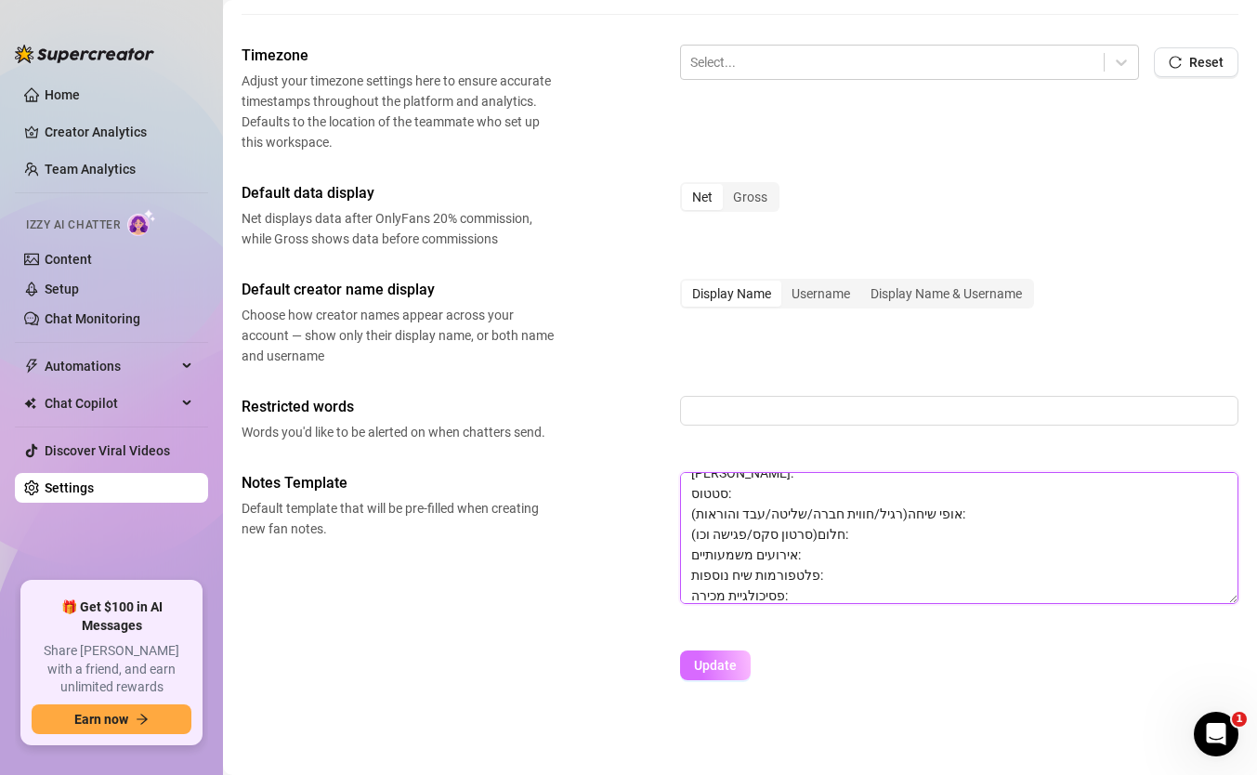
type textarea "שם: [PERSON_NAME]: סטטוס: אופי שיחה(רגיל/חווית חברה/שליטה/עבד והוראות): חלום(סר…"
click at [713, 673] on span "Update" at bounding box center [715, 665] width 43 height 15
click at [717, 658] on span "Update" at bounding box center [715, 665] width 43 height 15
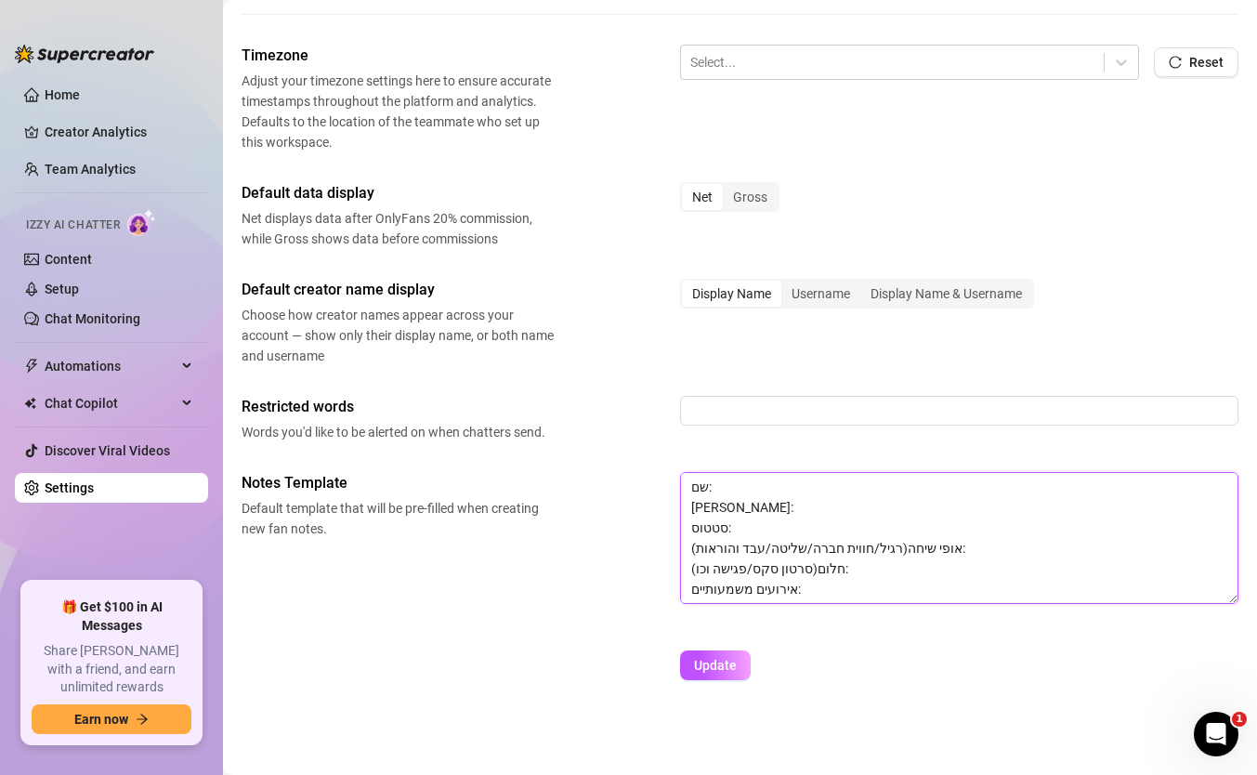
click at [780, 491] on textarea "שם: [PERSON_NAME]: סטטוס: אופי שיחה(רגיל/חווית חברה/שליטה/עבד והוראות): חלום(סר…" at bounding box center [959, 538] width 558 height 132
click at [994, 524] on textarea "שם: [PERSON_NAME]: סטטוס: אופי שיחה(רגיל/חווית חברה/שליטה/עבד והוראות): חלום(סר…" at bounding box center [959, 538] width 558 height 132
click at [994, 510] on textarea "שם: [PERSON_NAME]: סטטוס: אופי שיחה(רגיל/חווית חברה/שליטה/עבד והוראות): חלום(סר…" at bounding box center [959, 538] width 558 height 132
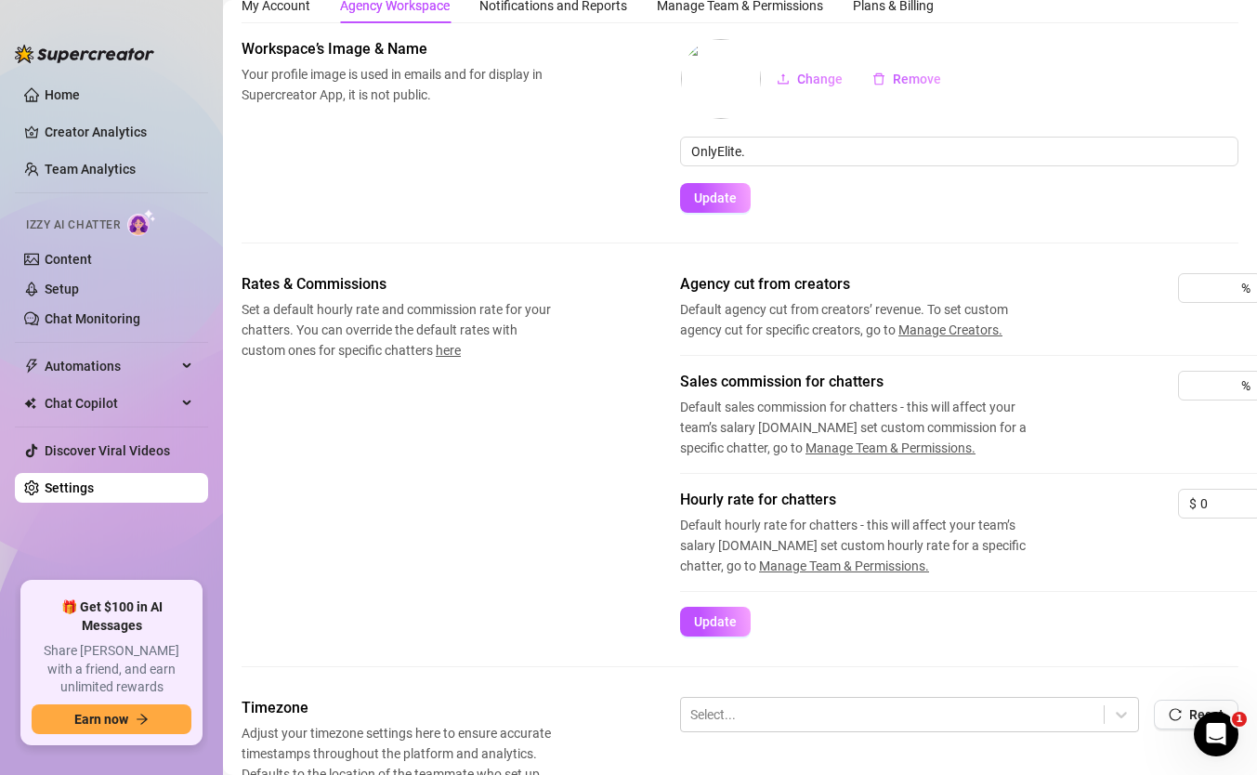
scroll to position [0, 0]
